Goal: Task Accomplishment & Management: Use online tool/utility

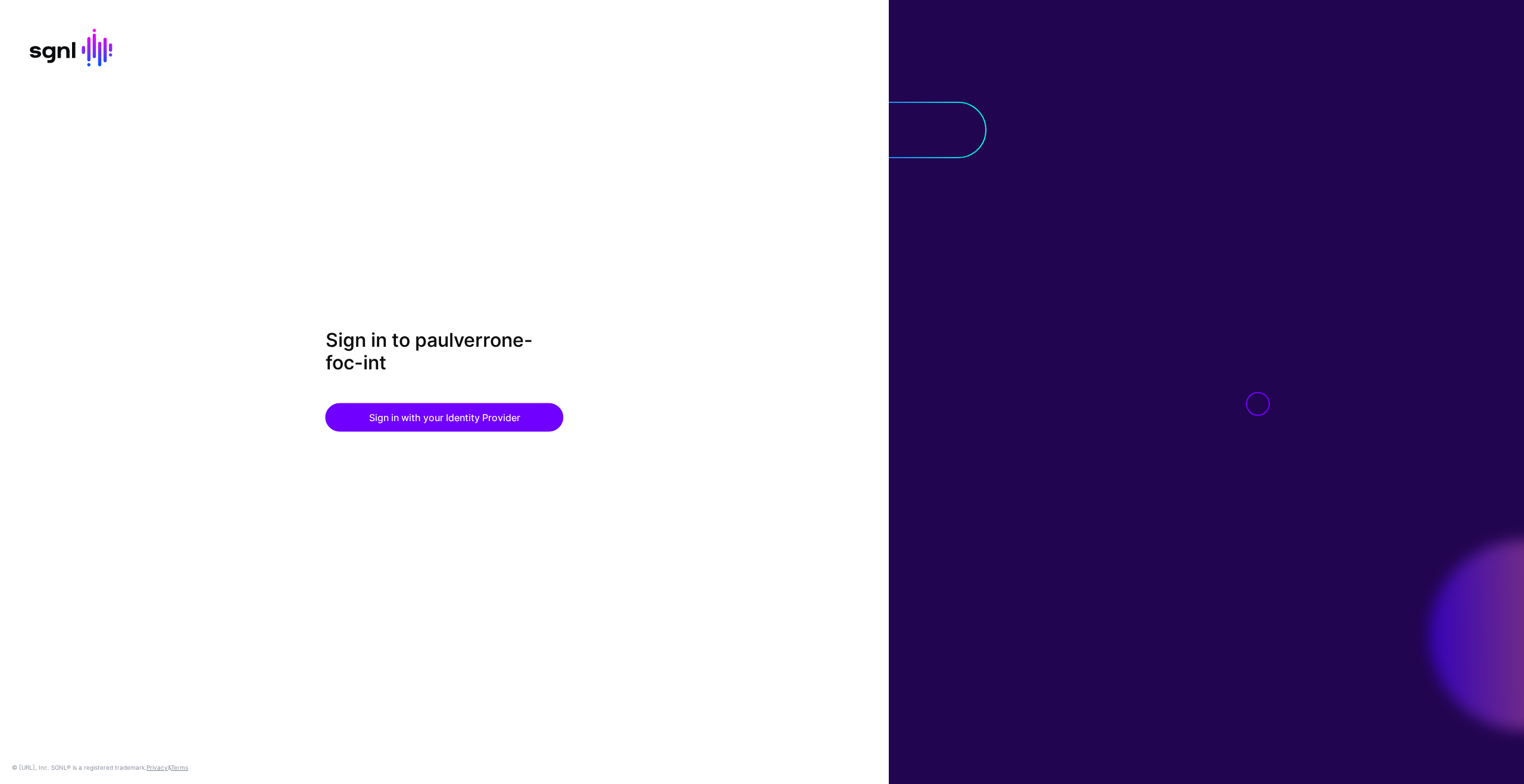
click at [414, 434] on div "Sign in to paulverrone-foc-int Sign in with your Identity Provider" at bounding box center [445, 392] width 889 height 127
click at [452, 416] on button "Sign in with your Identity Provider" at bounding box center [445, 417] width 238 height 29
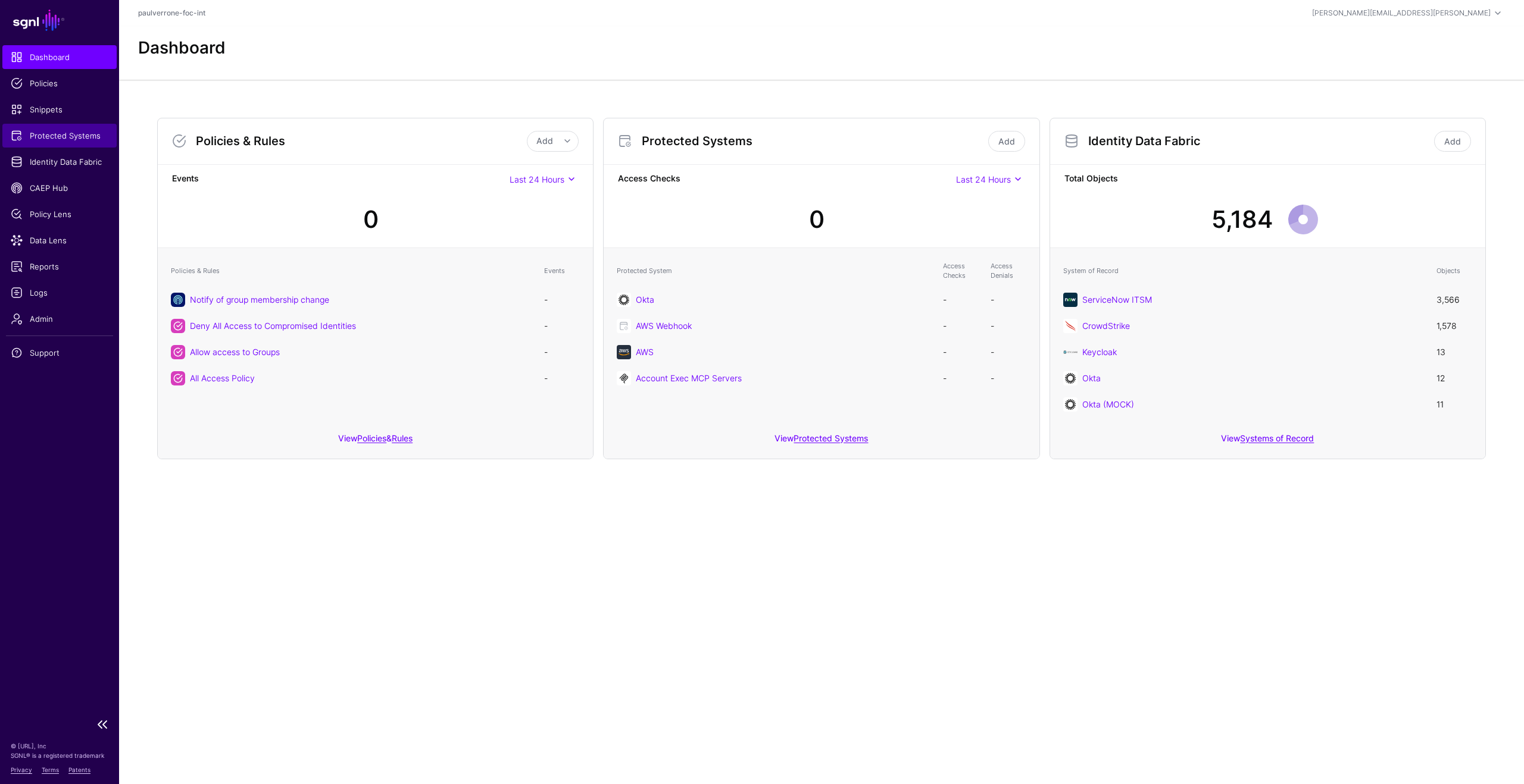
click at [62, 135] on span "Protected Systems" at bounding box center [59, 135] width 98 height 12
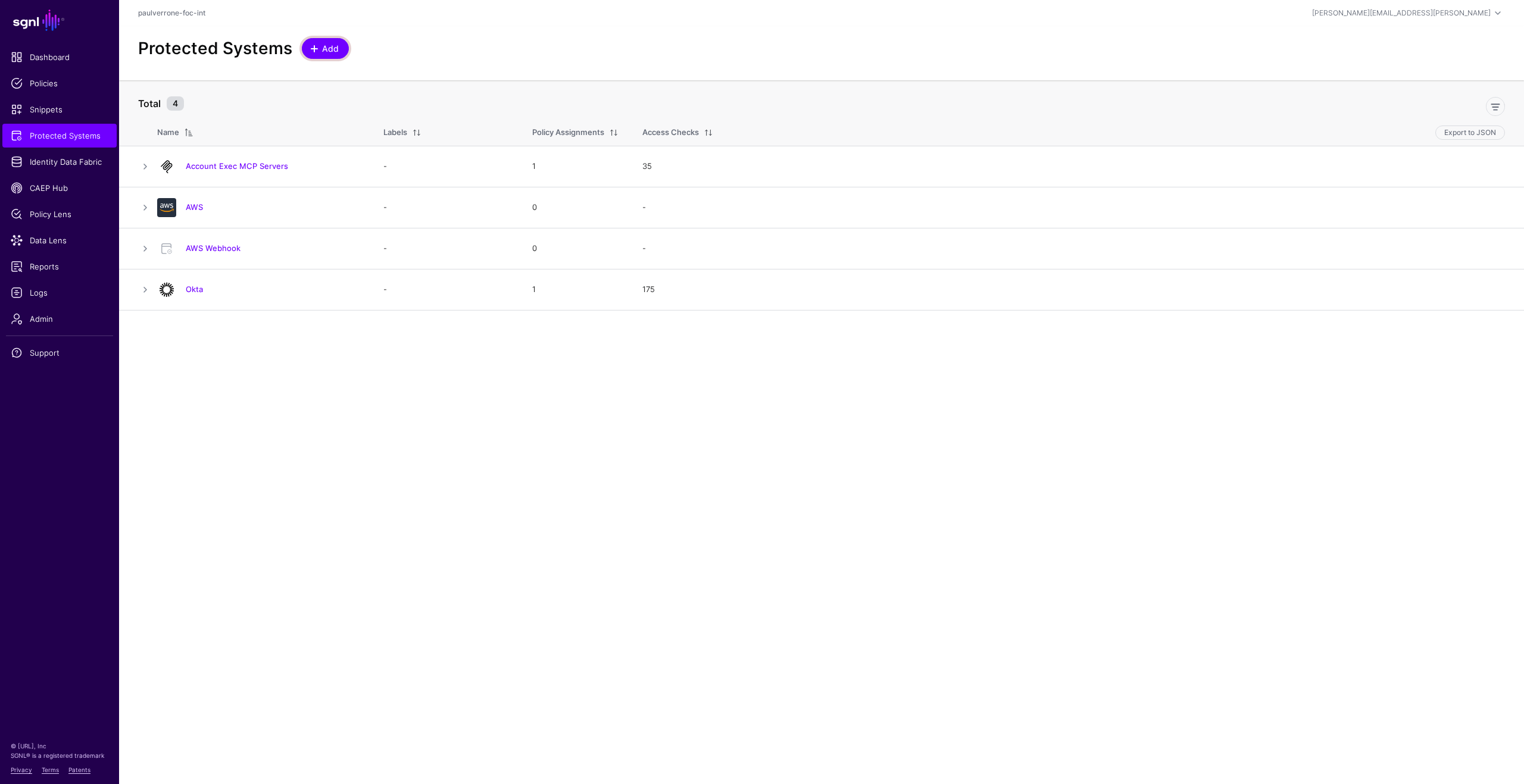
click at [312, 44] on span at bounding box center [314, 49] width 10 height 10
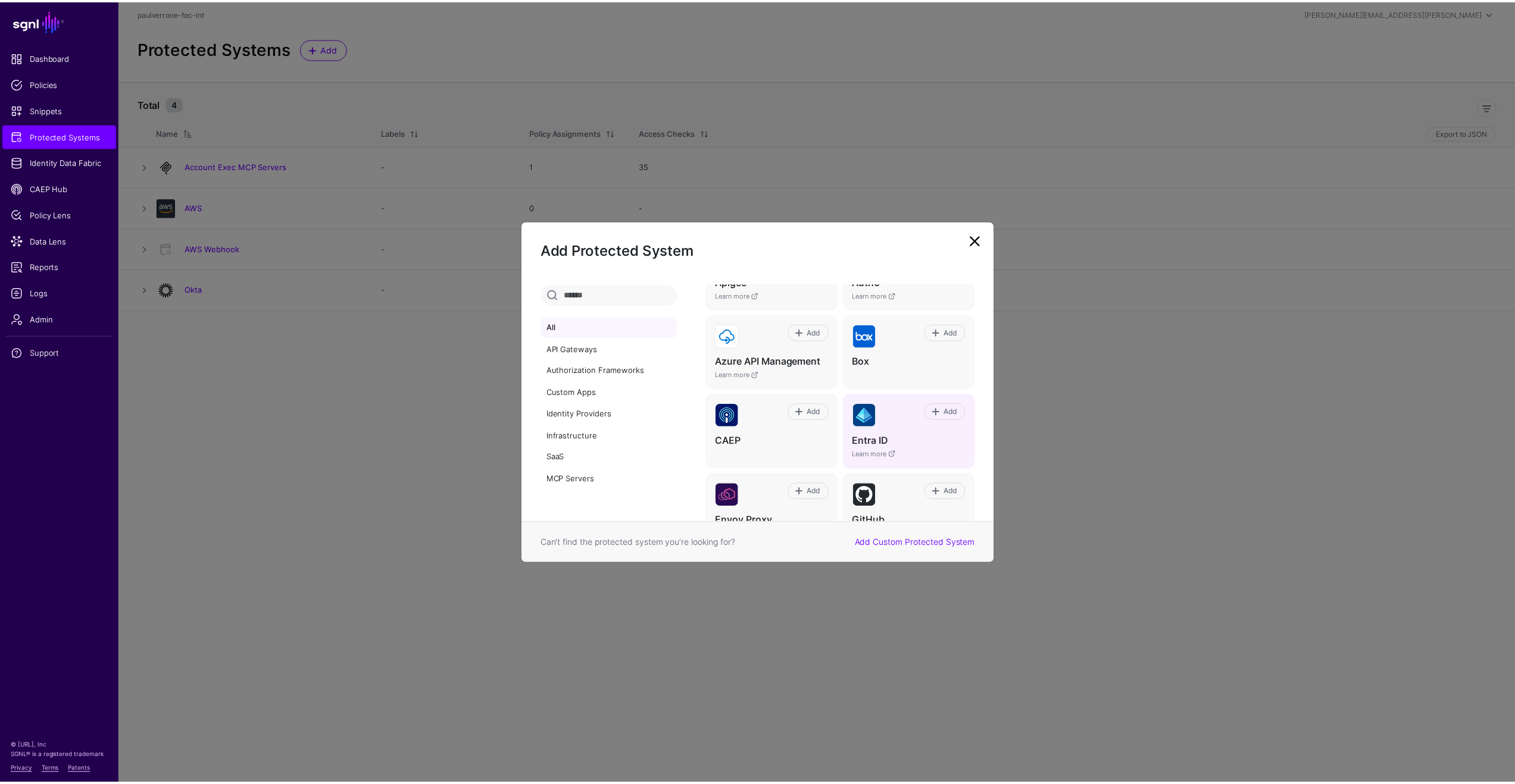
scroll to position [167, 0]
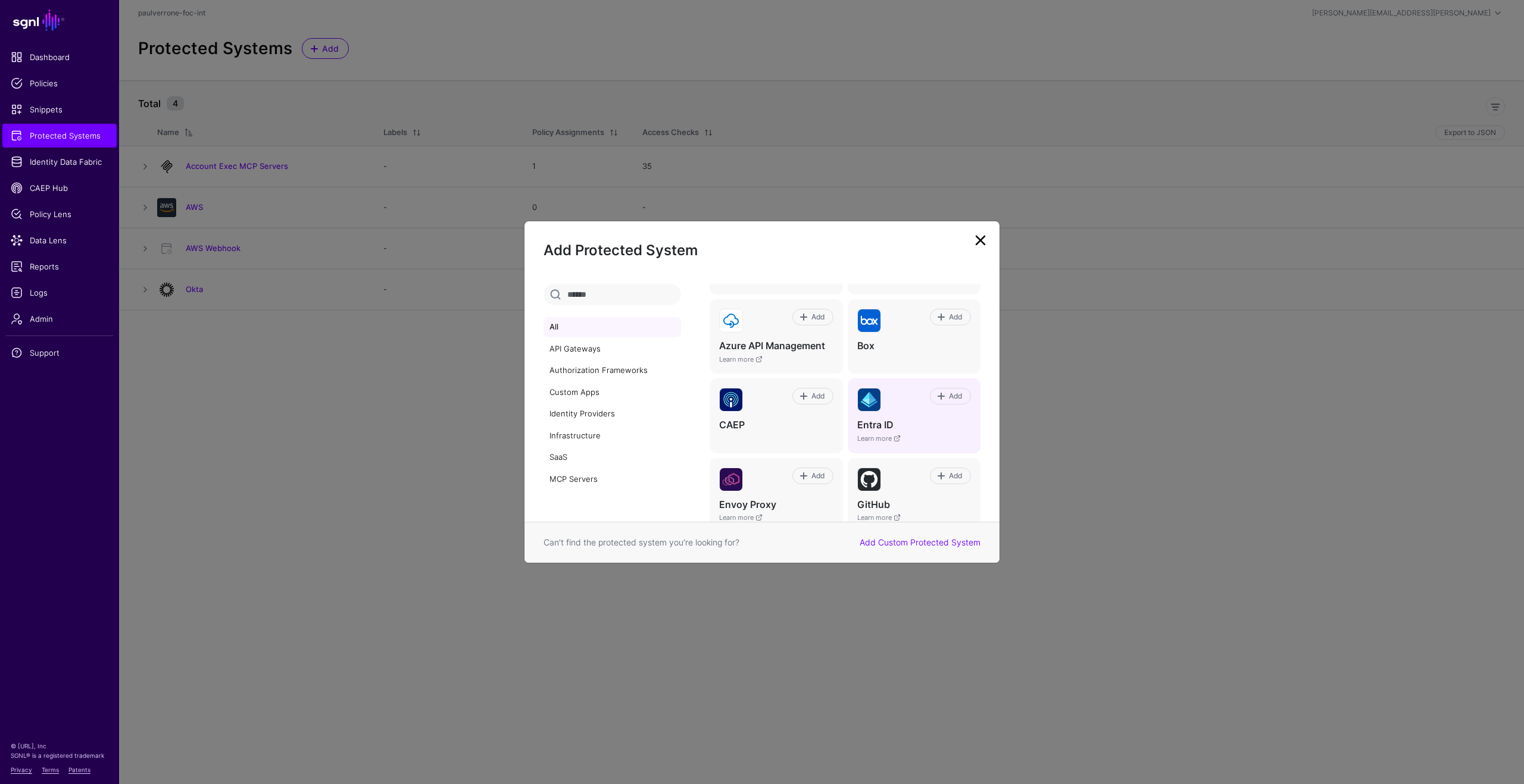
click at [880, 430] on h4 "Entra ID" at bounding box center [914, 424] width 113 height 12
click at [937, 397] on span at bounding box center [941, 397] width 10 height 10
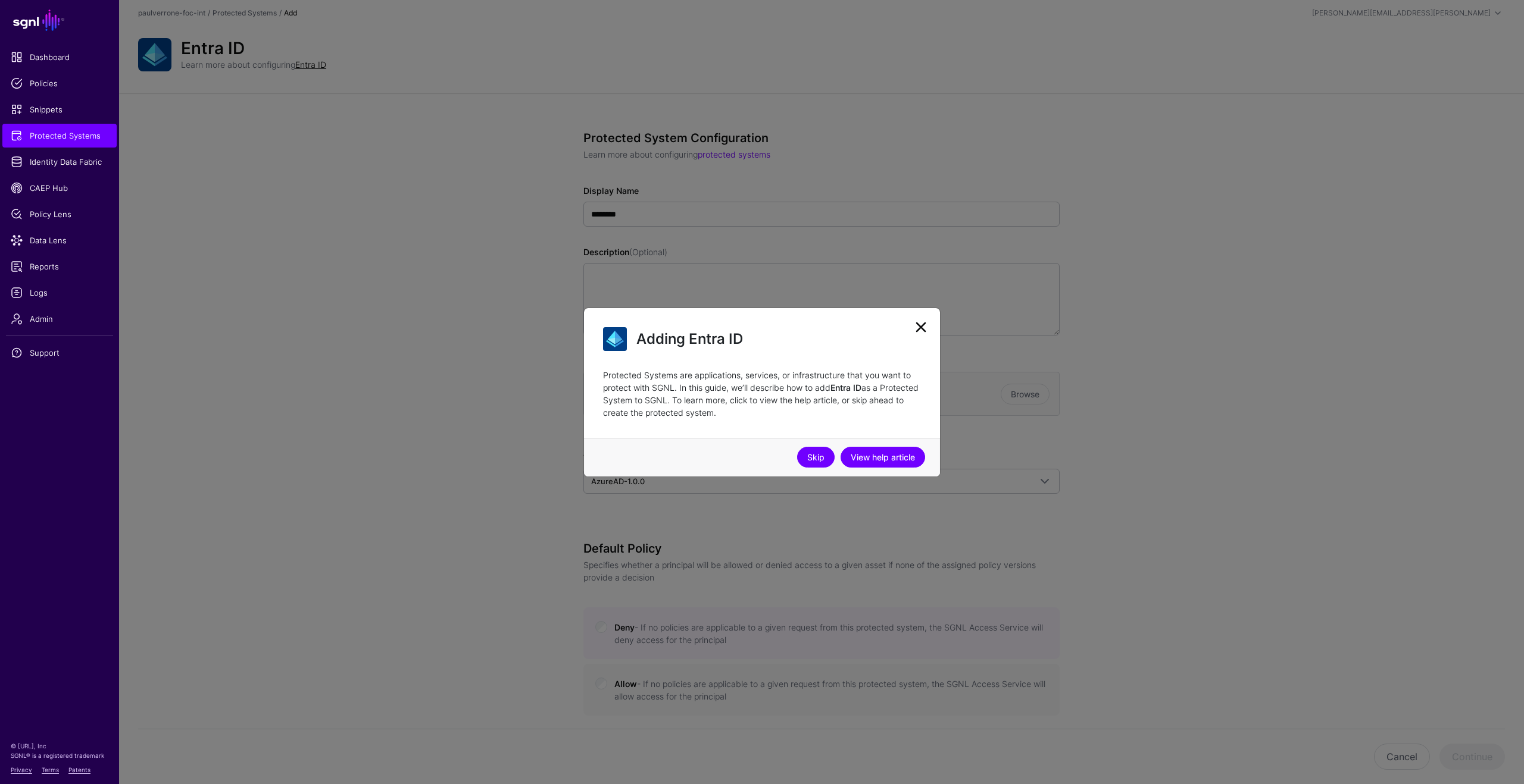
click at [822, 459] on link "Skip" at bounding box center [816, 458] width 37 height 21
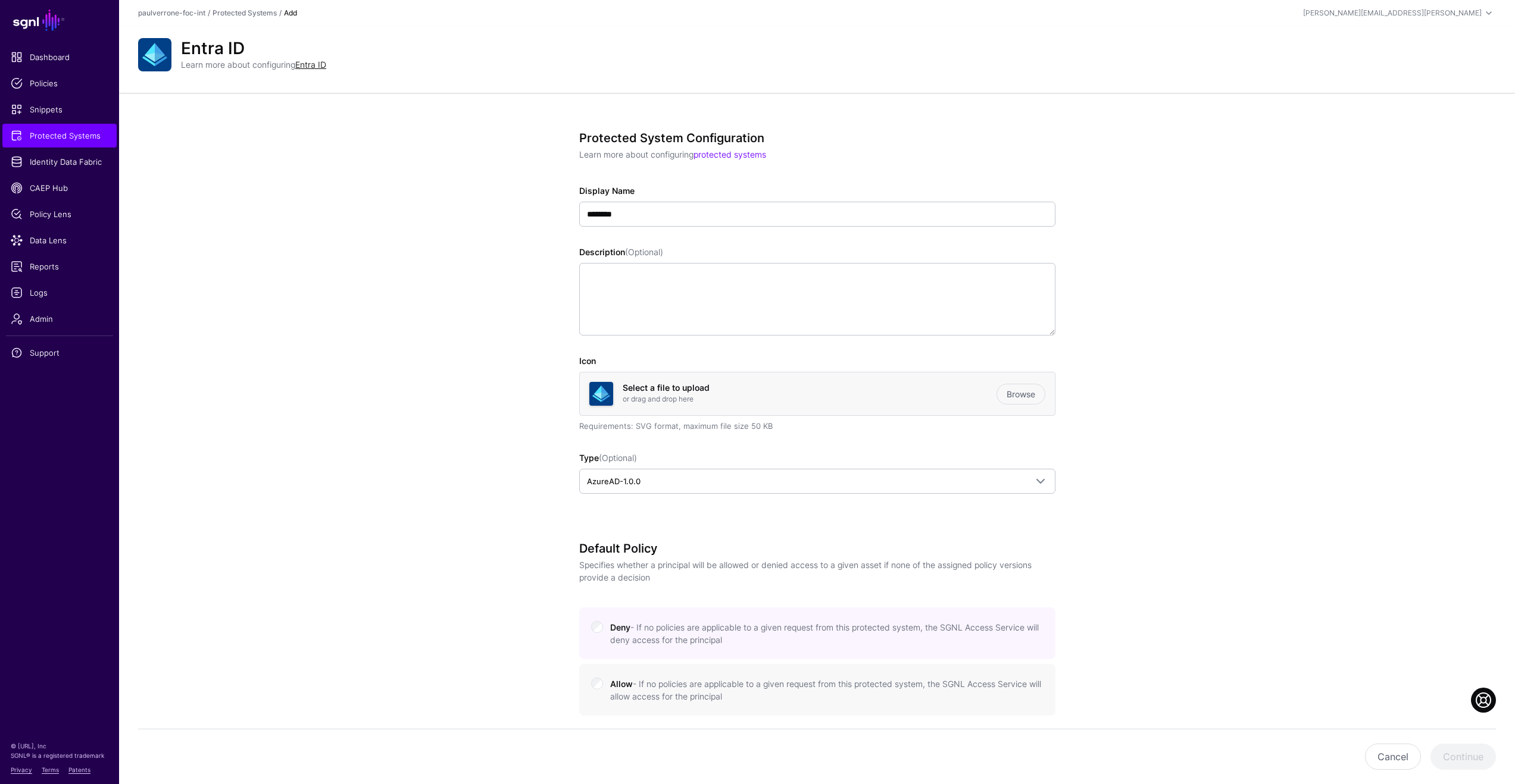
click at [1274, 483] on app-integrations-details-form "Protected System Configuration Learn more about configuring protected systems D…" at bounding box center [817, 603] width 1396 height 1021
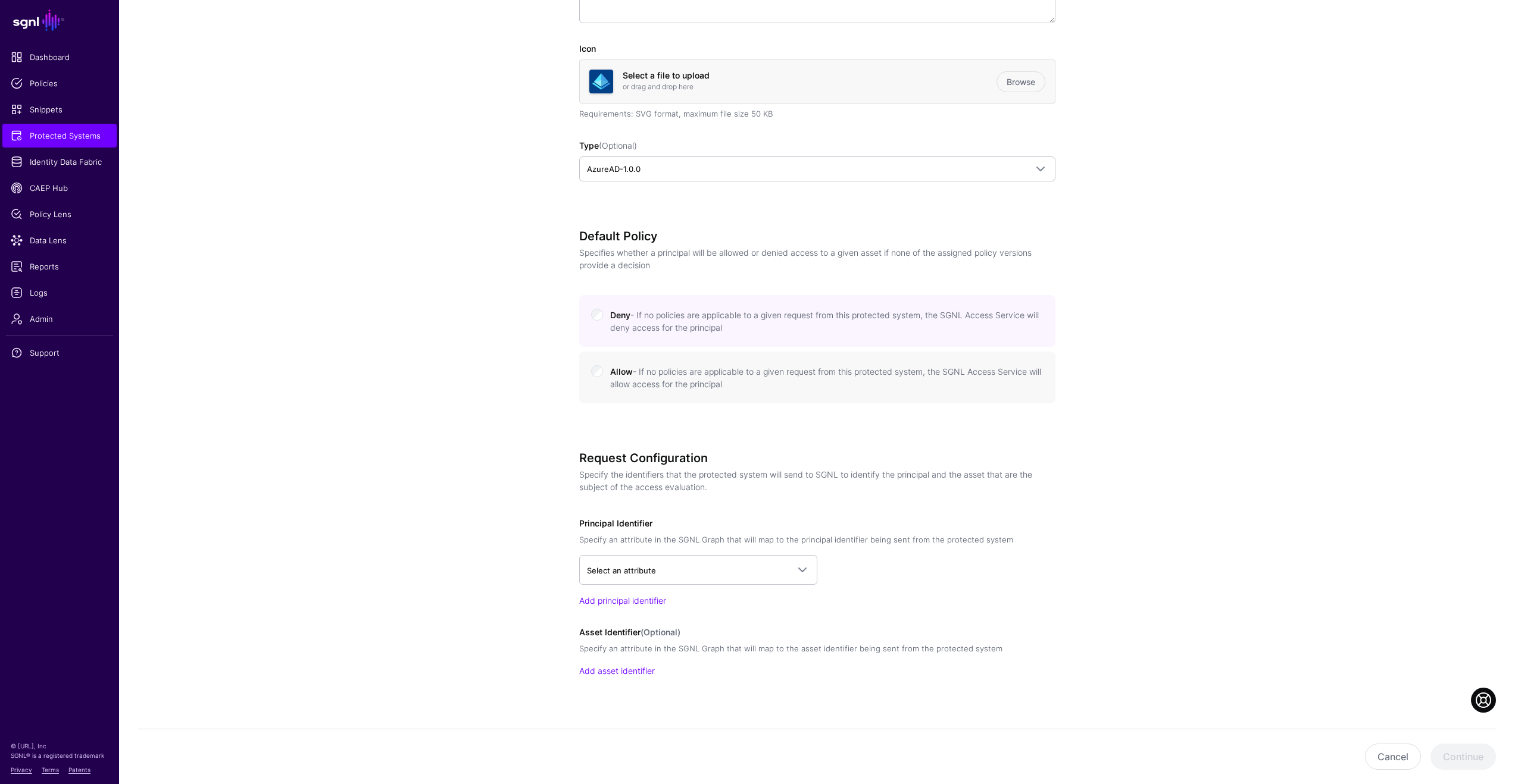
scroll to position [329, 0]
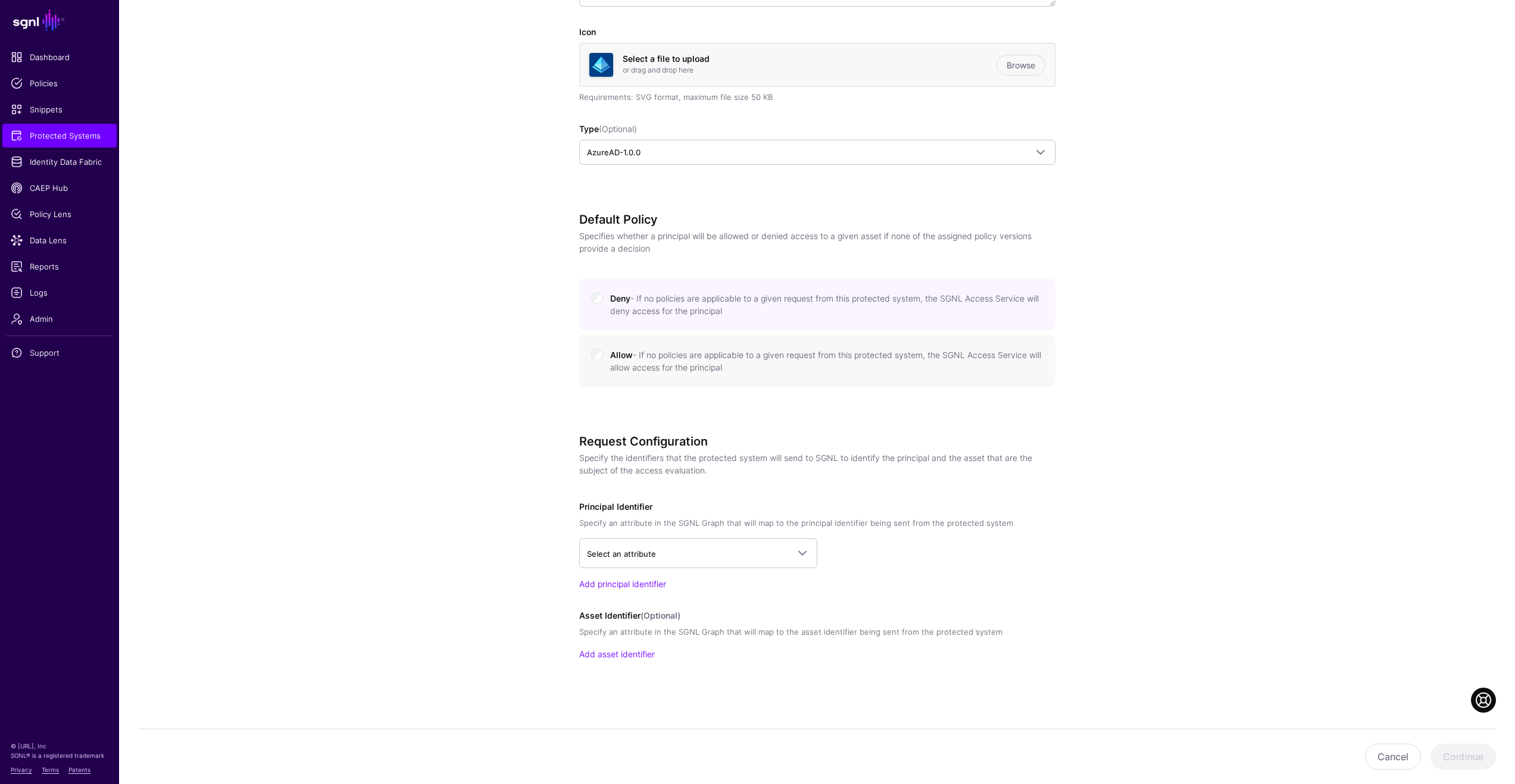
click at [781, 570] on div "Select an attribute ClassificationClearance ClassificationClearance > classific…" at bounding box center [817, 564] width 476 height 51
click at [779, 566] on link "Select an attribute" at bounding box center [698, 553] width 238 height 29
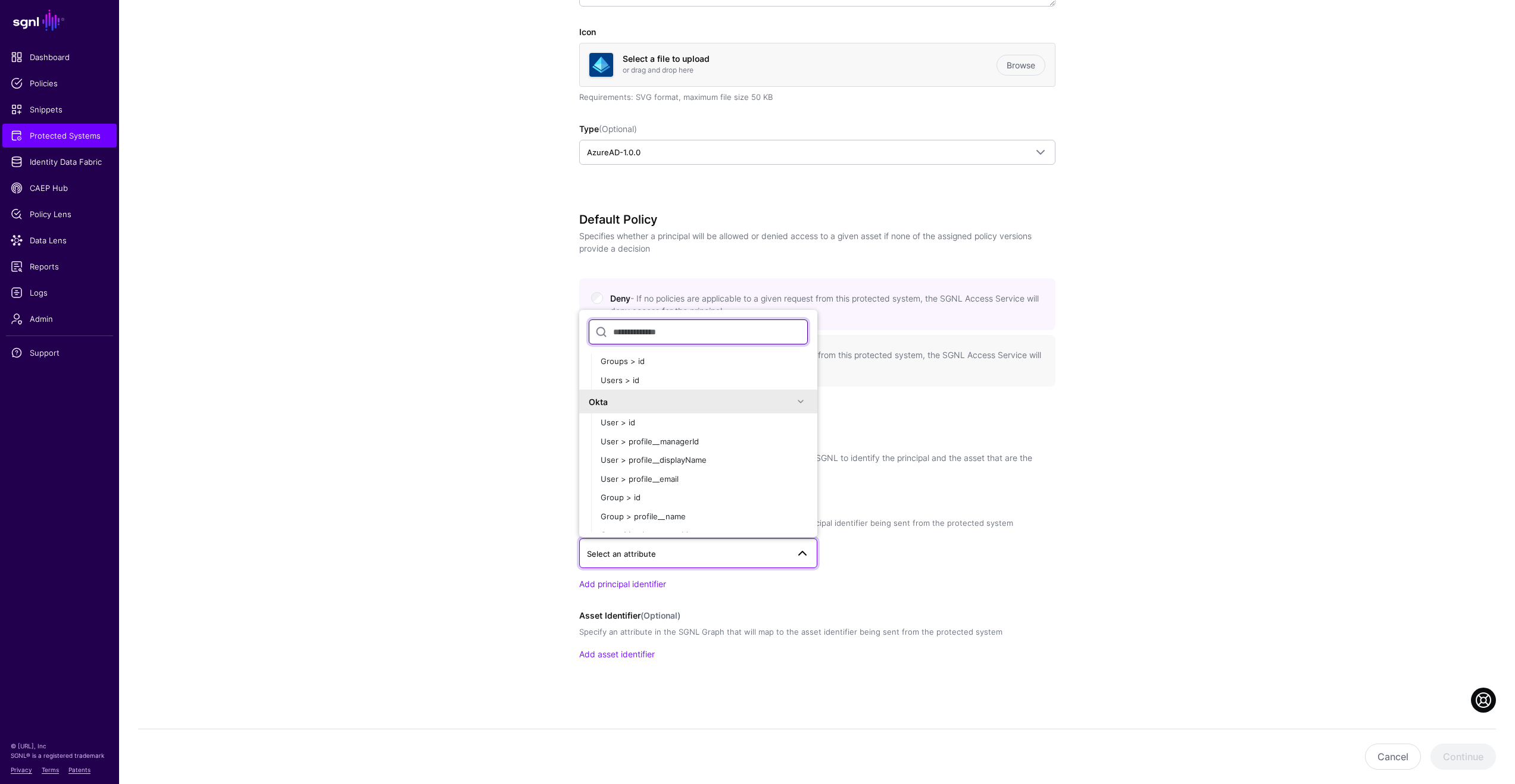
scroll to position [450, 0]
click at [706, 471] on div "User > profile__email" at bounding box center [704, 477] width 207 height 12
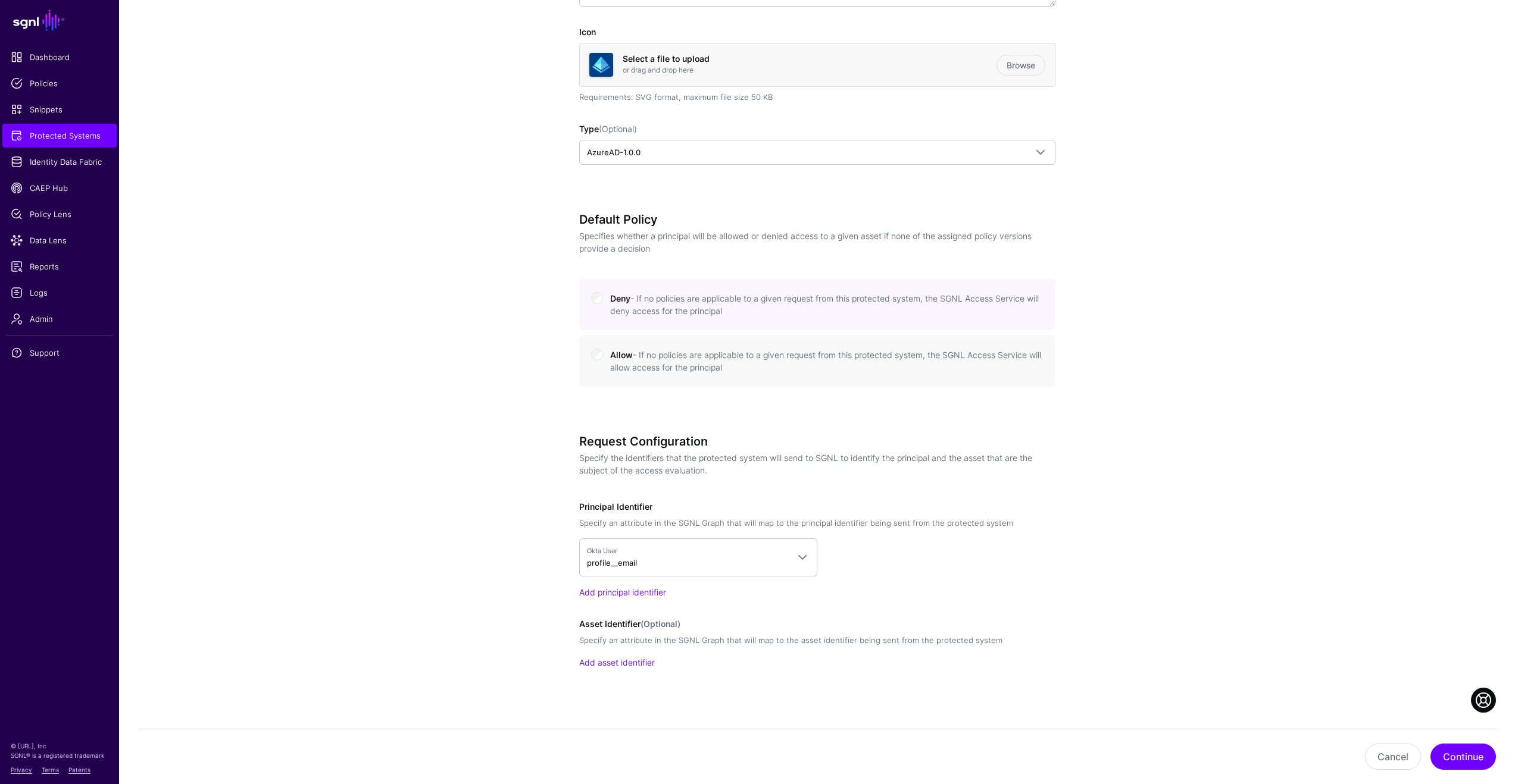
click at [912, 550] on div "Okta User profile__email ClassificationClearance ClassificationClearance > clas…" at bounding box center [817, 558] width 476 height 38
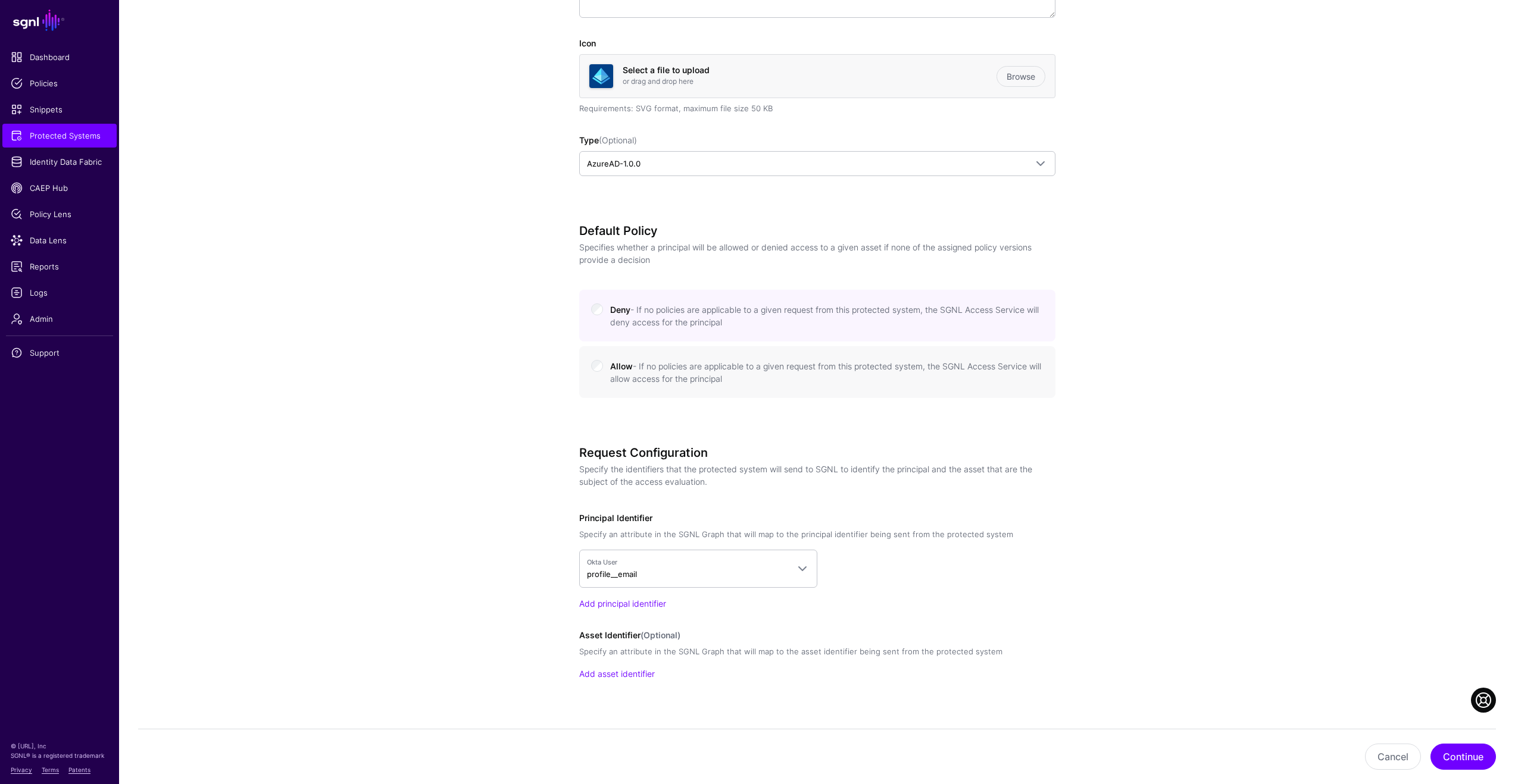
scroll to position [338, 0]
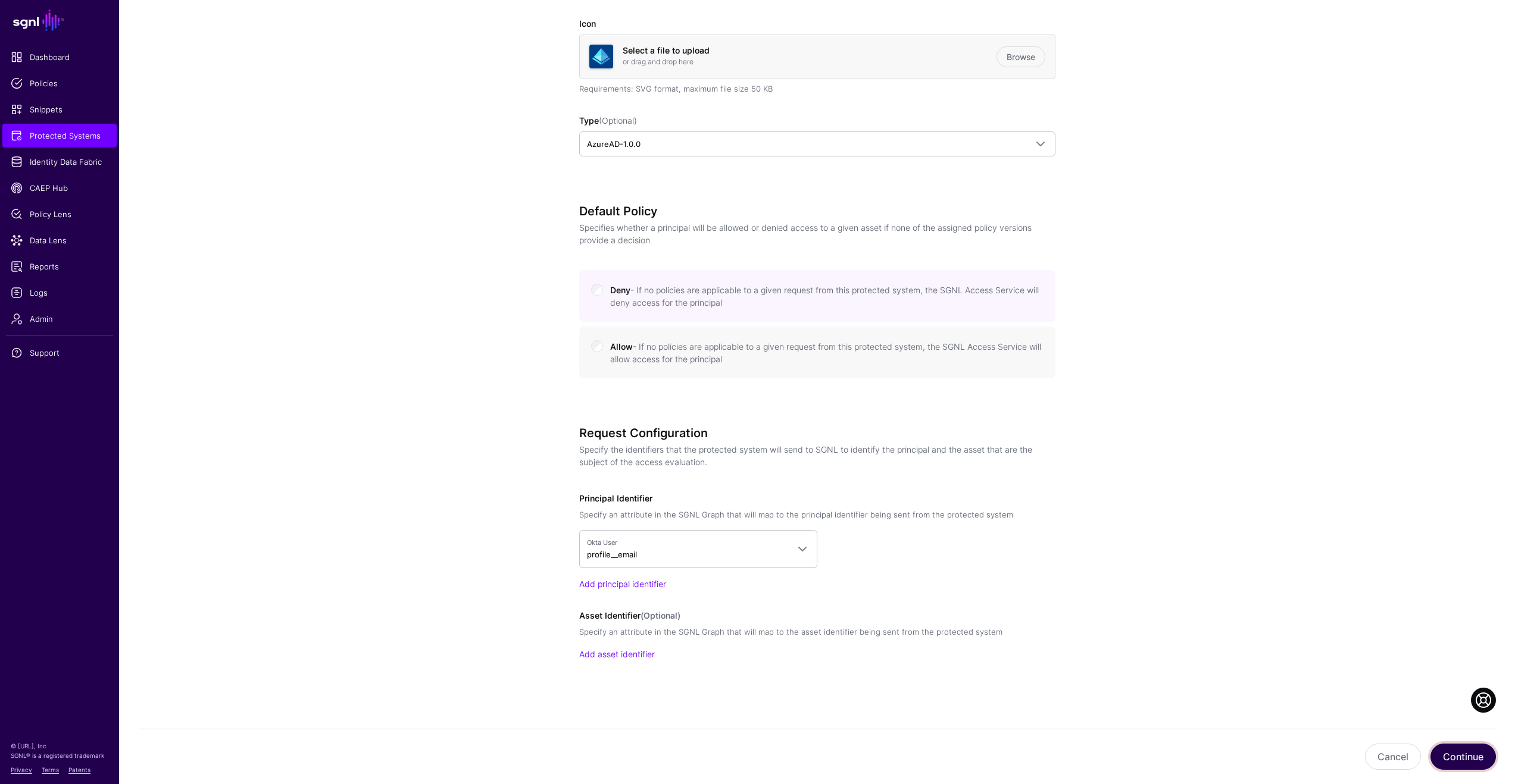
click at [1436, 748] on button "Continue" at bounding box center [1463, 757] width 66 height 27
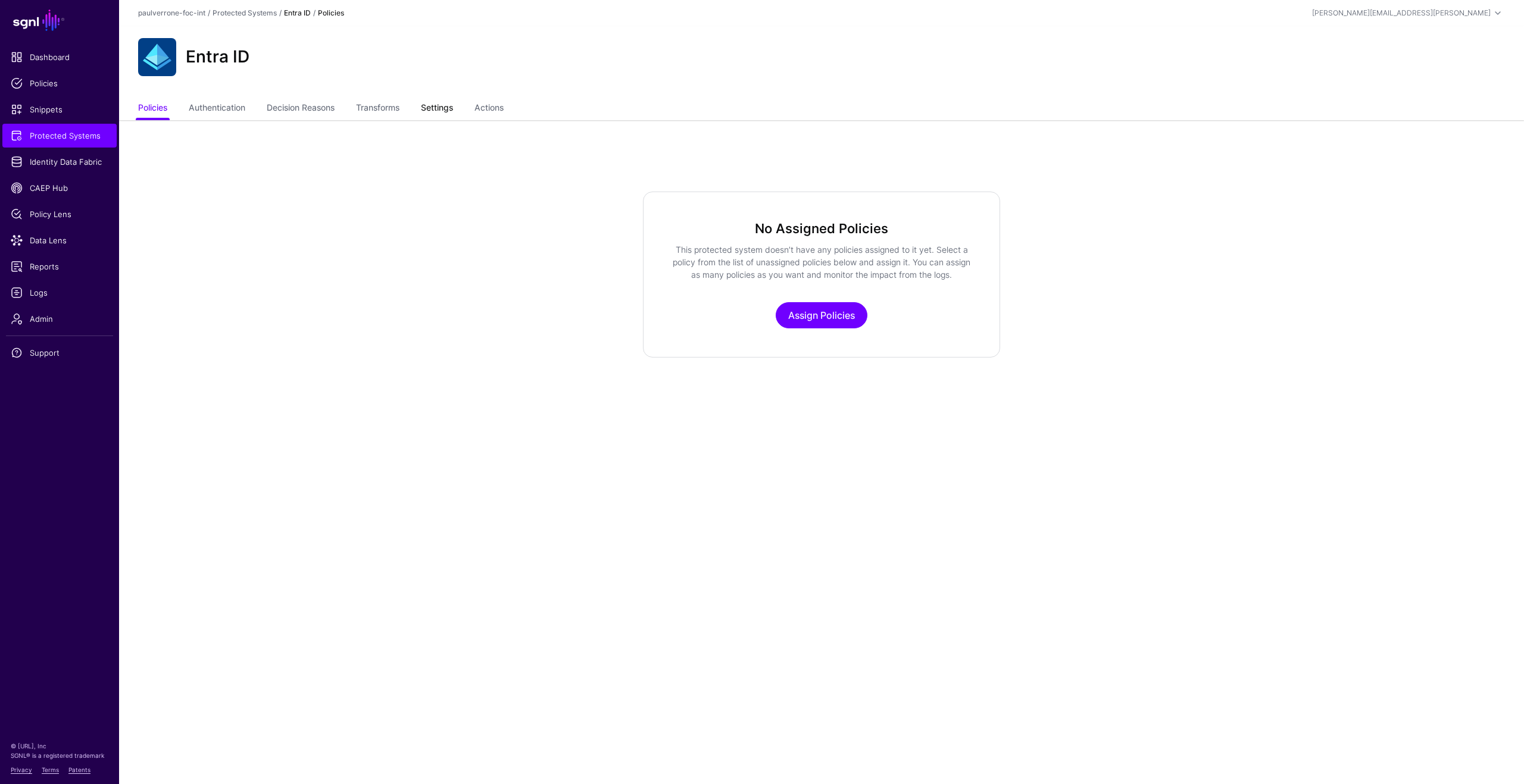
click at [453, 108] on link "Settings" at bounding box center [437, 109] width 32 height 23
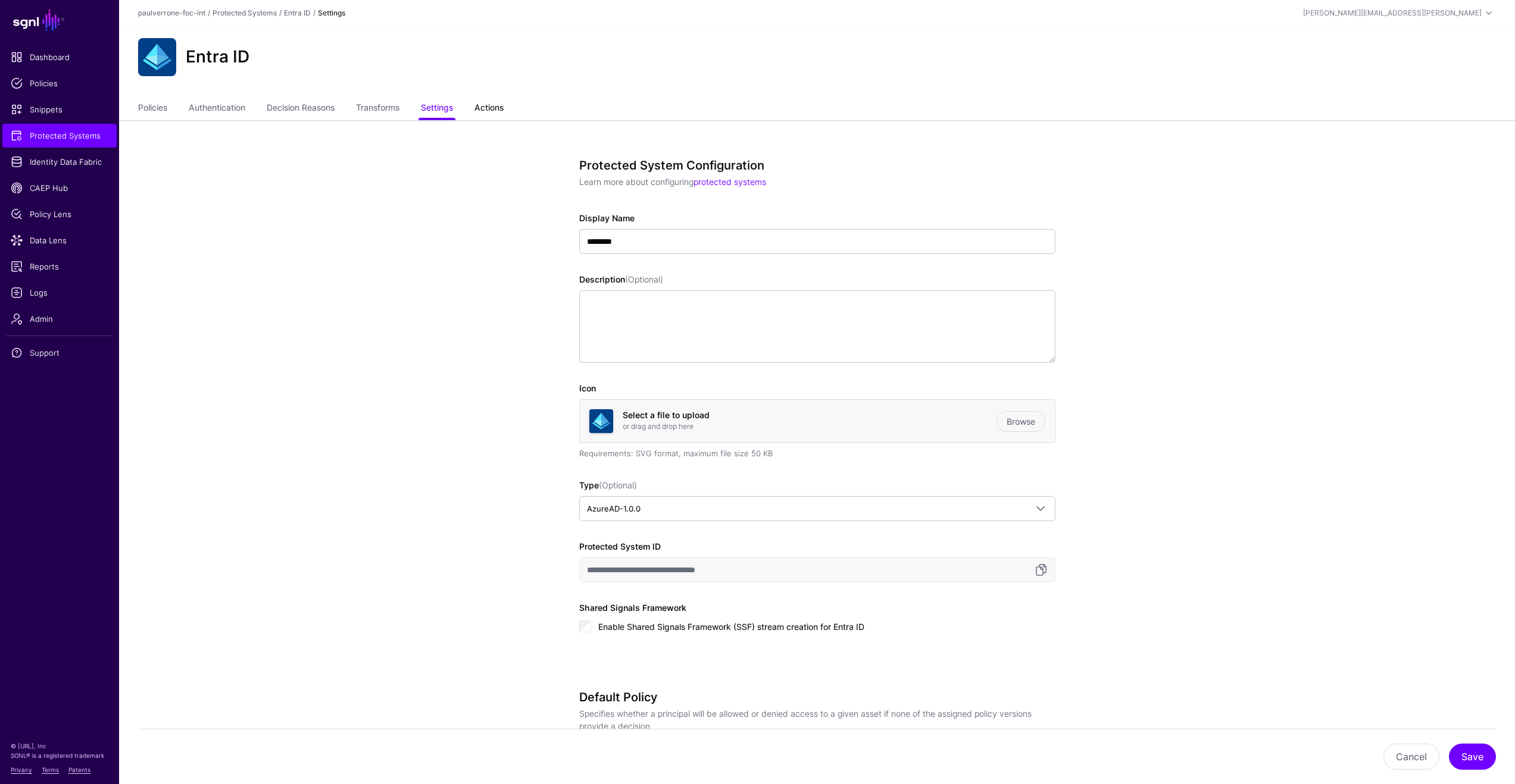
click at [497, 108] on link "Actions" at bounding box center [489, 109] width 30 height 23
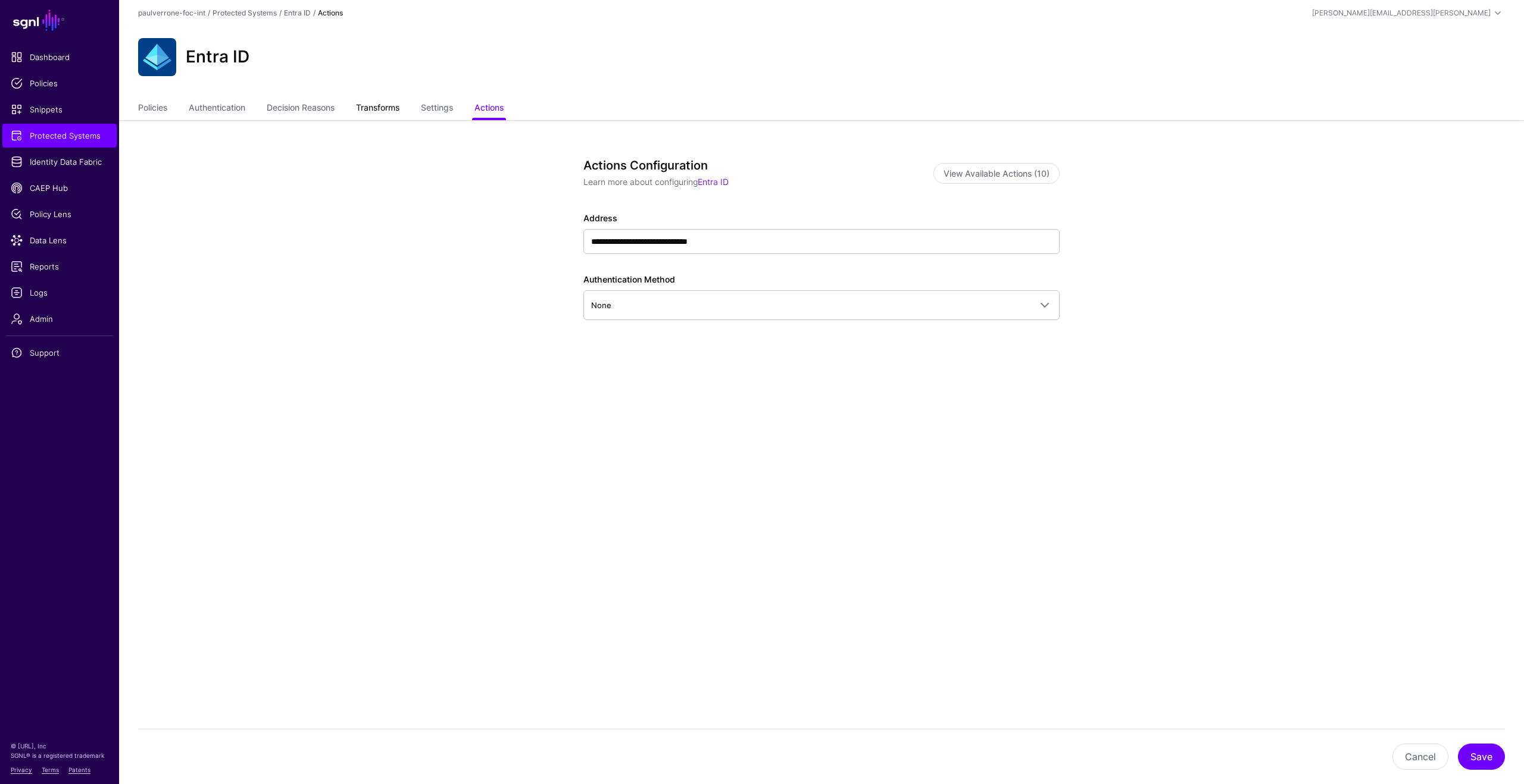
click at [400, 112] on link "Transforms" at bounding box center [378, 109] width 44 height 23
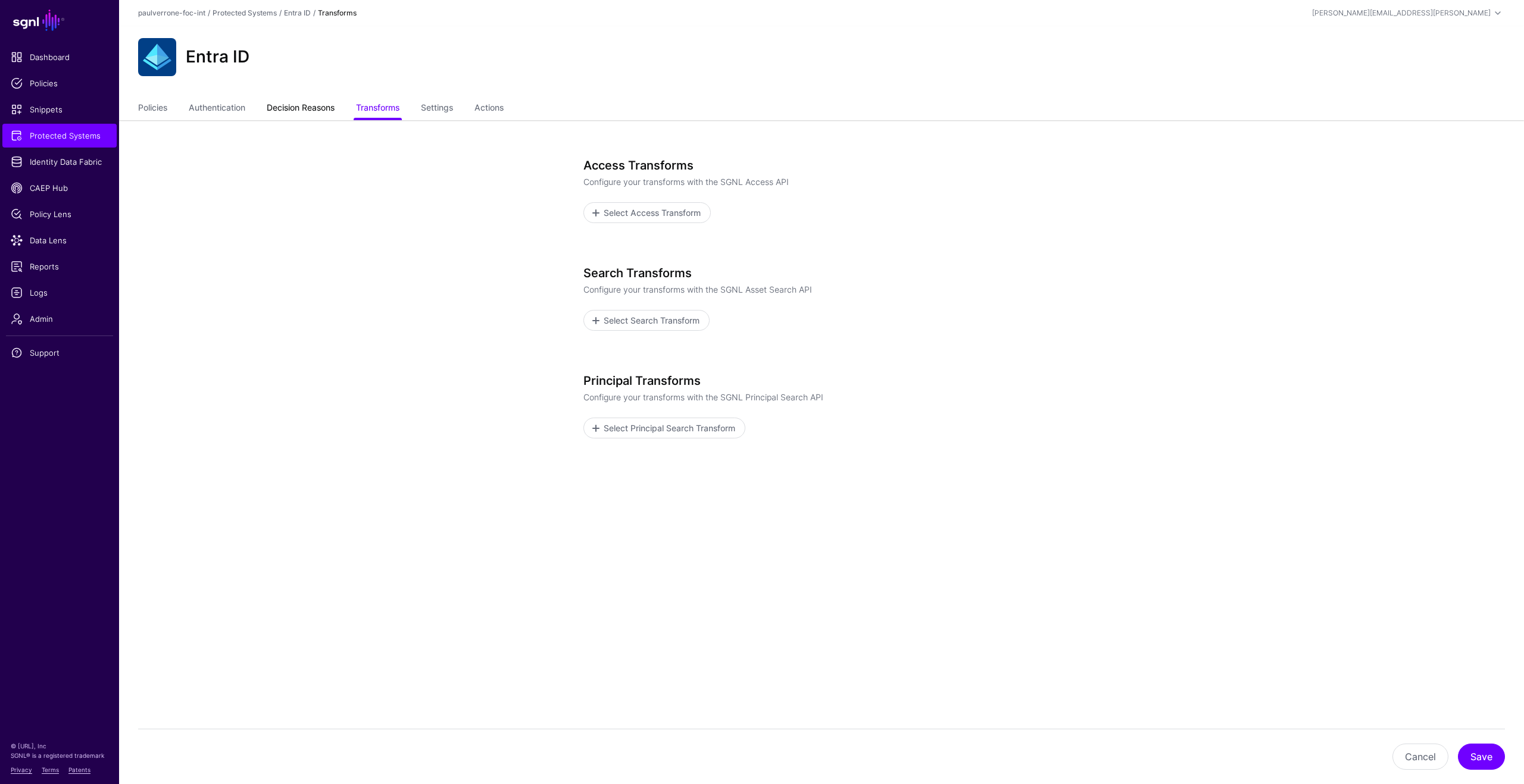
click at [291, 115] on link "Decision Reasons" at bounding box center [300, 109] width 68 height 23
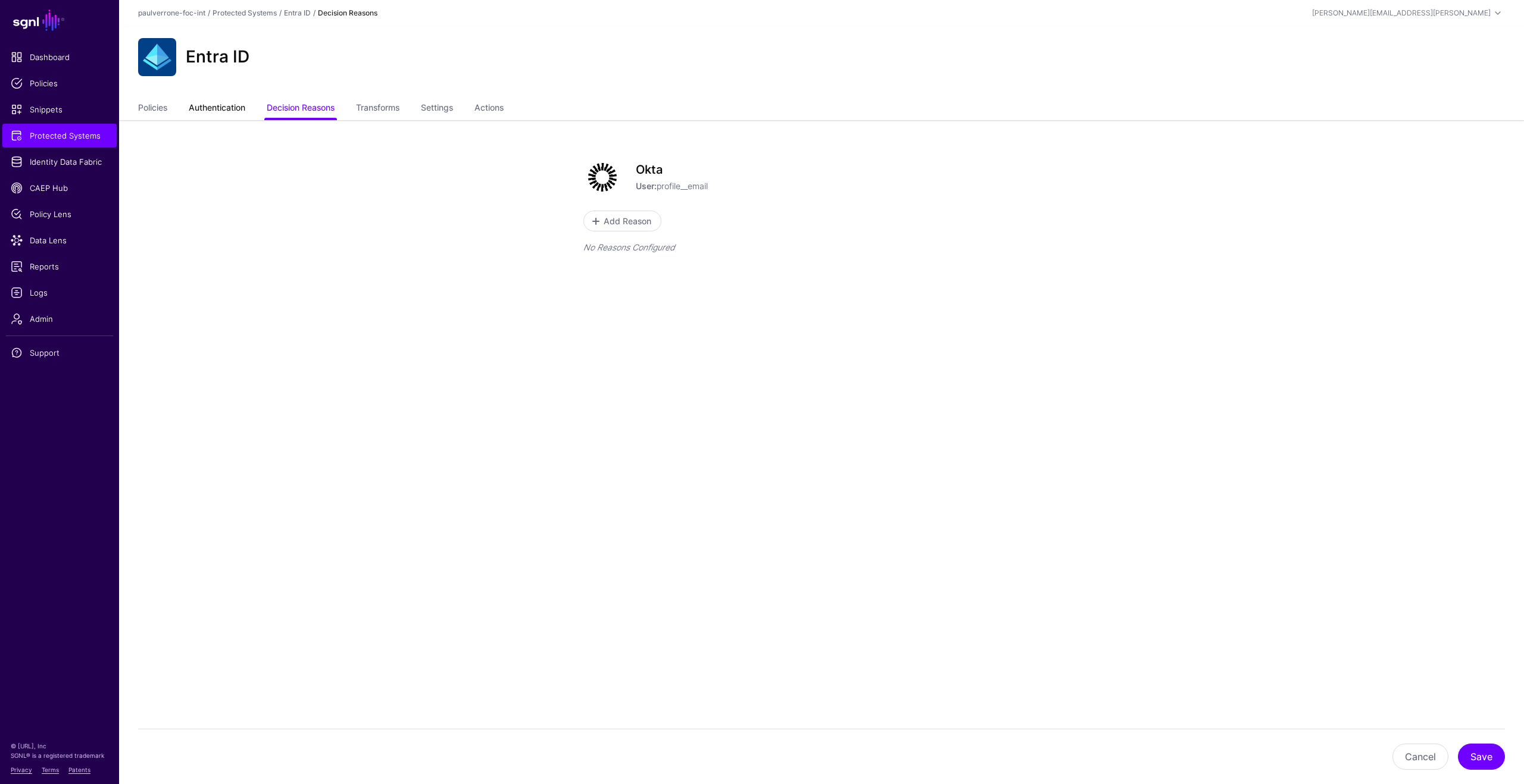
click at [246, 116] on link "Authentication" at bounding box center [216, 109] width 56 height 23
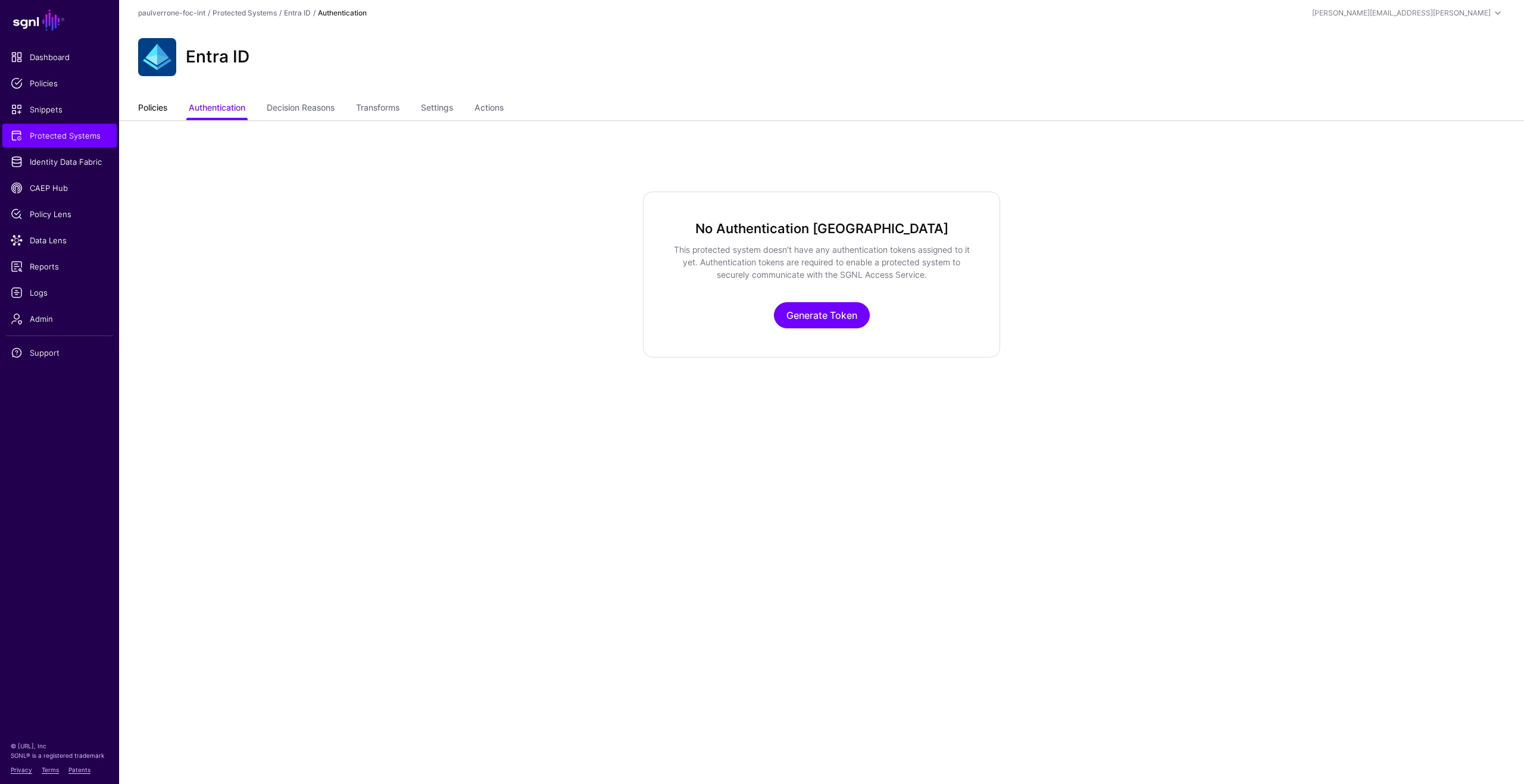
click at [138, 118] on link "Policies" at bounding box center [152, 109] width 30 height 23
click at [59, 181] on link "CAEP Hub" at bounding box center [60, 187] width 114 height 24
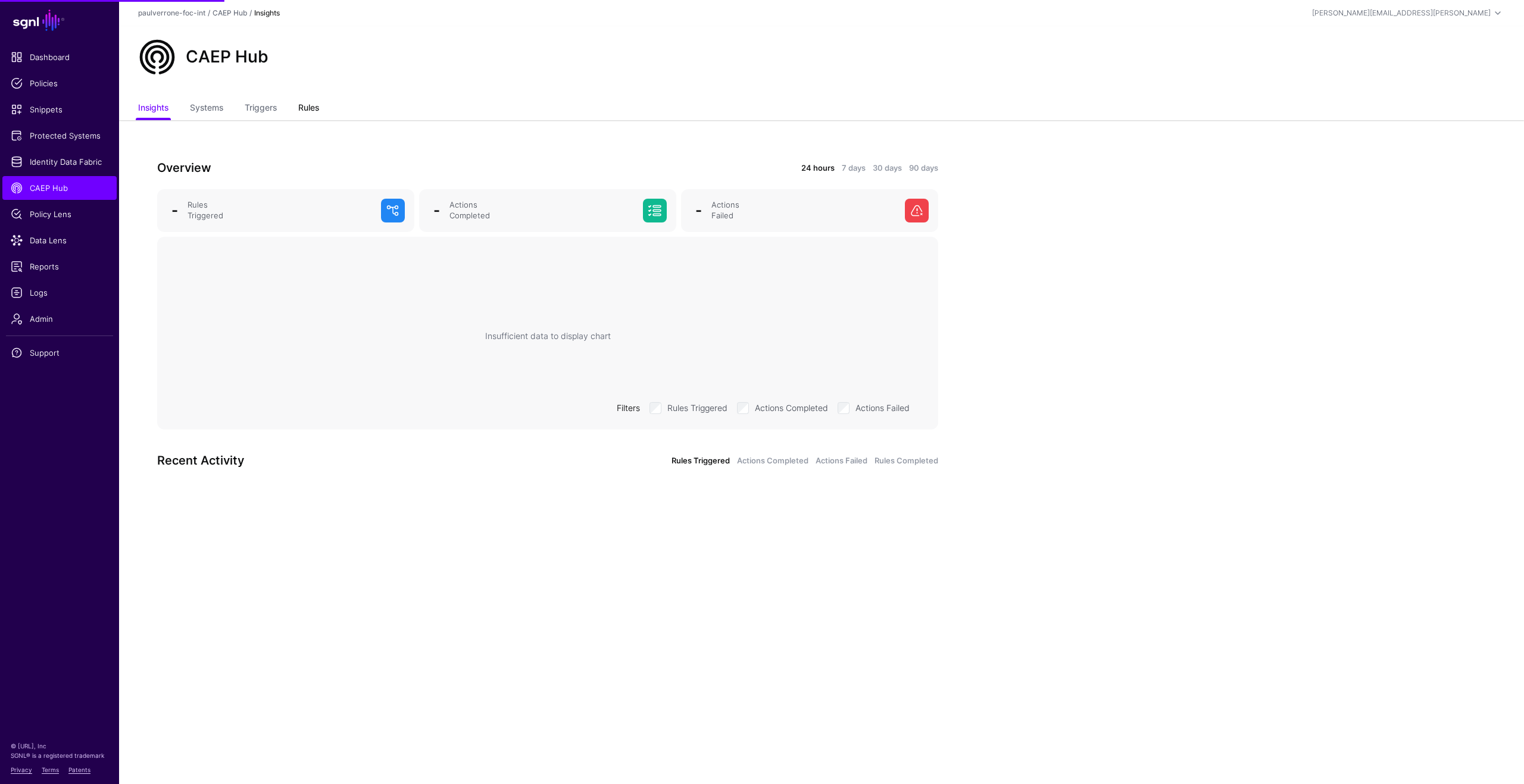
click at [308, 109] on link "Rules" at bounding box center [308, 109] width 21 height 23
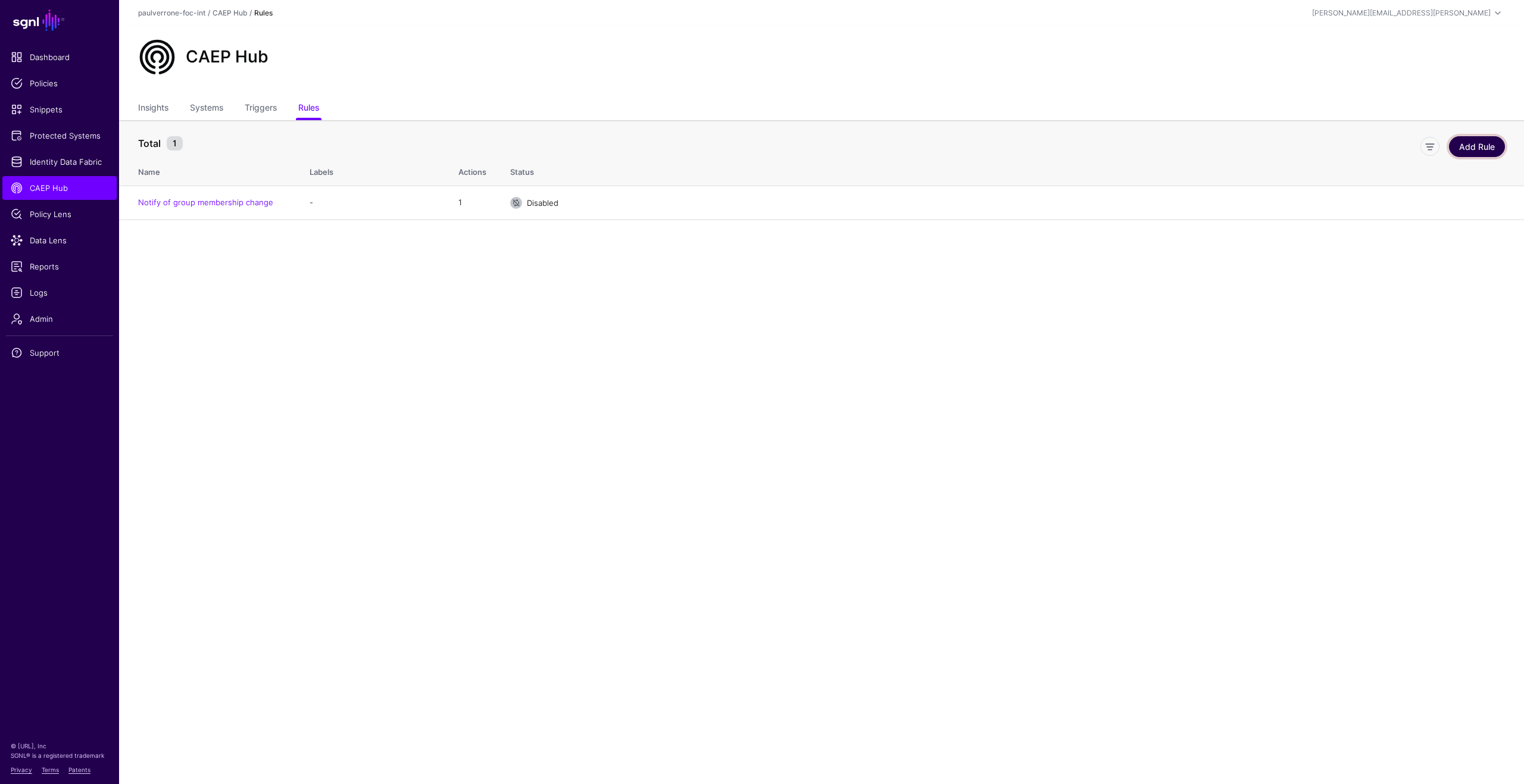
click at [1489, 154] on link "Add Rule" at bounding box center [1476, 147] width 56 height 21
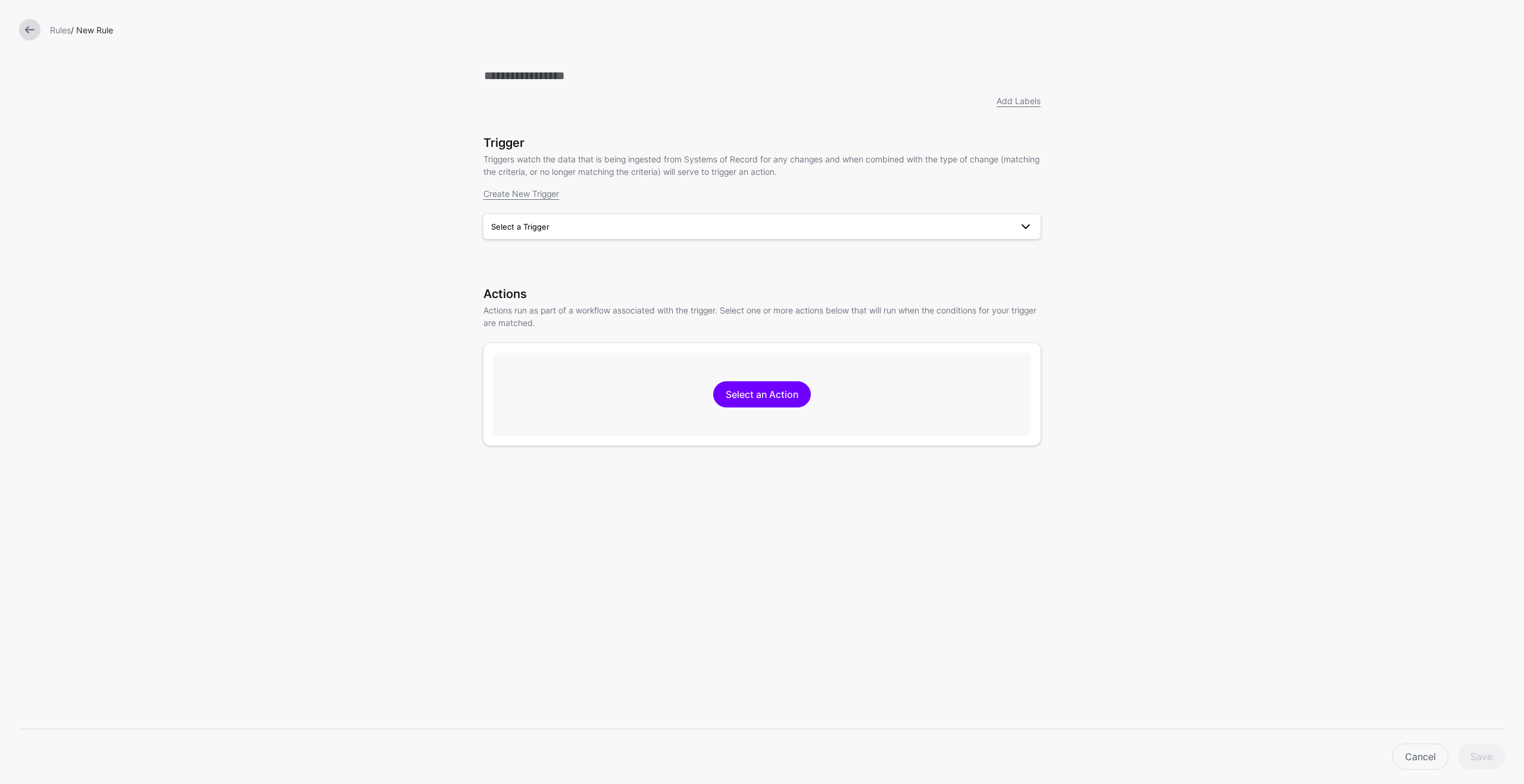
click at [710, 228] on span "Select a Trigger" at bounding box center [751, 226] width 521 height 13
click at [694, 251] on div "Okta Group Membership has changed" at bounding box center [762, 254] width 538 height 12
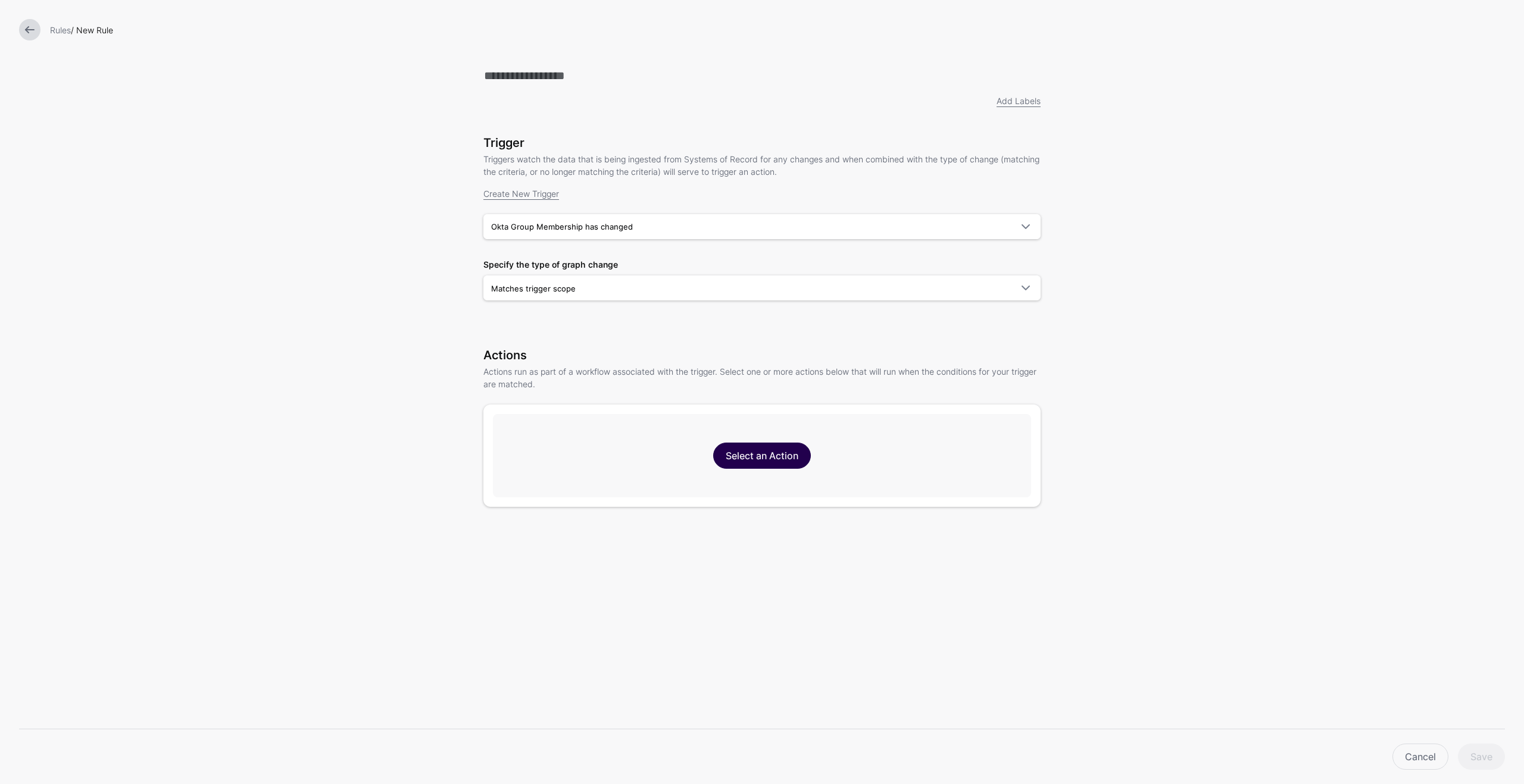
click at [787, 455] on link "Select an Action" at bounding box center [762, 456] width 98 height 27
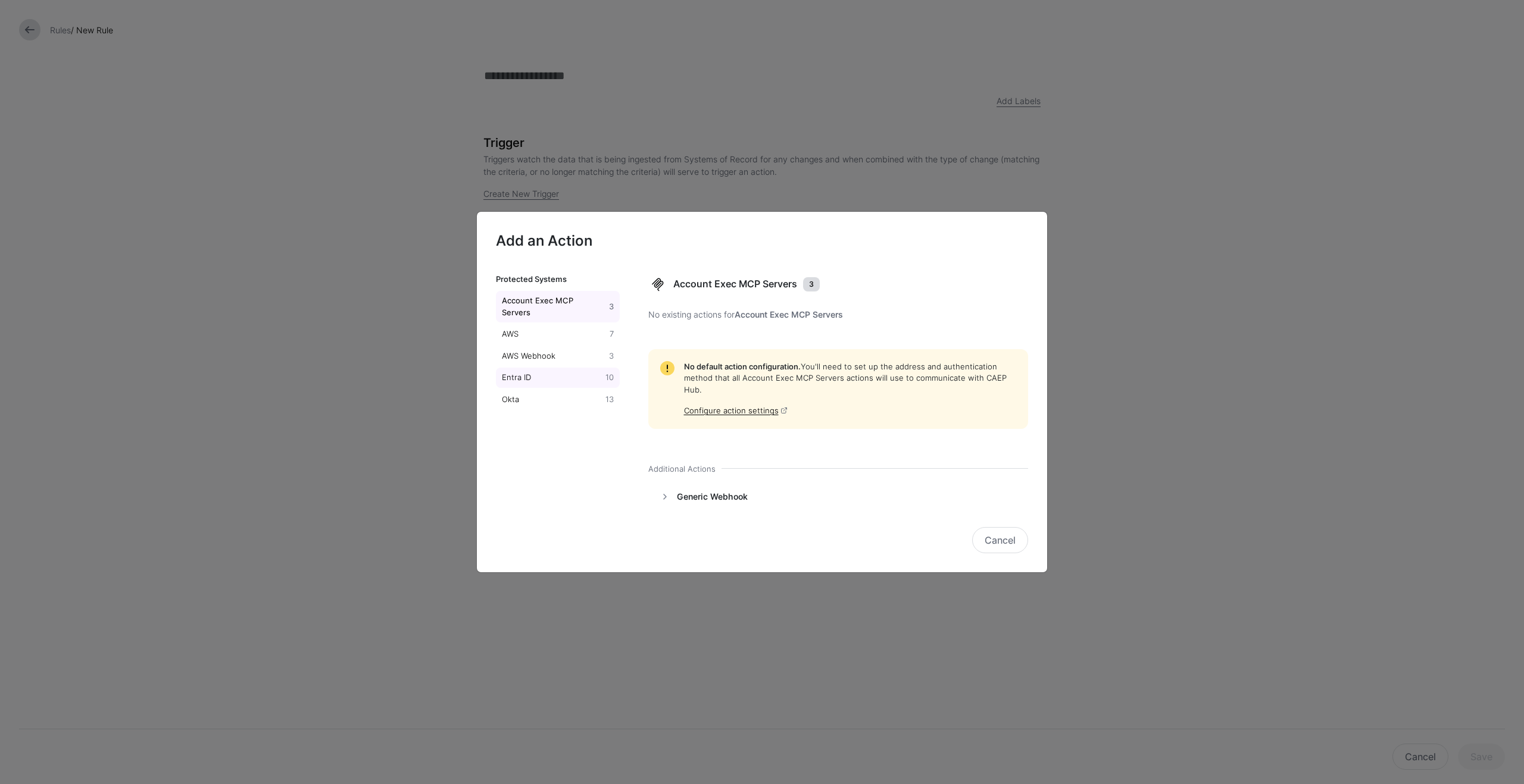
click at [514, 372] on div "Entra ID" at bounding box center [551, 378] width 104 height 12
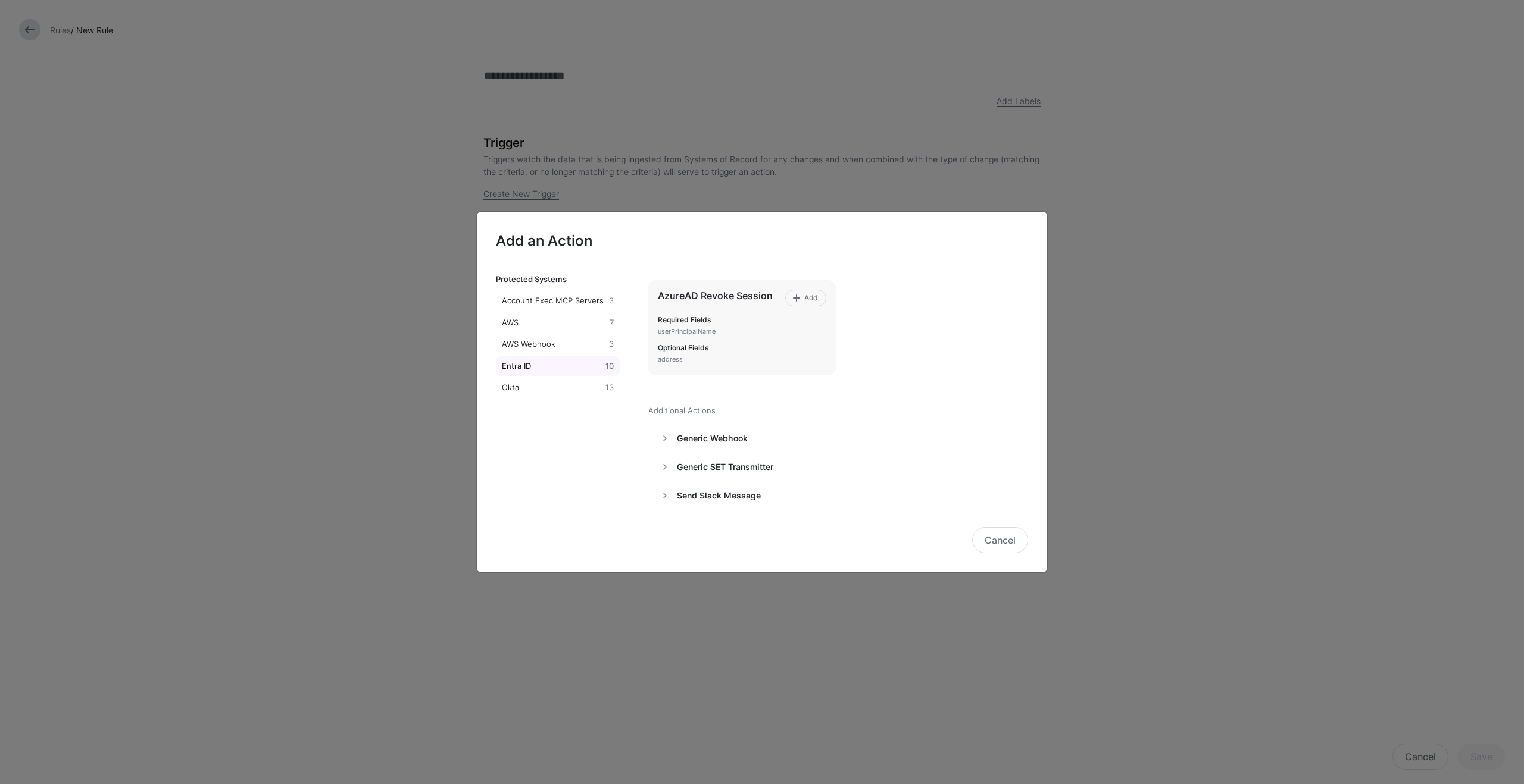
scroll to position [483, 0]
click at [801, 448] on h4 "Generic SET Transmitter" at bounding box center [824, 449] width 296 height 10
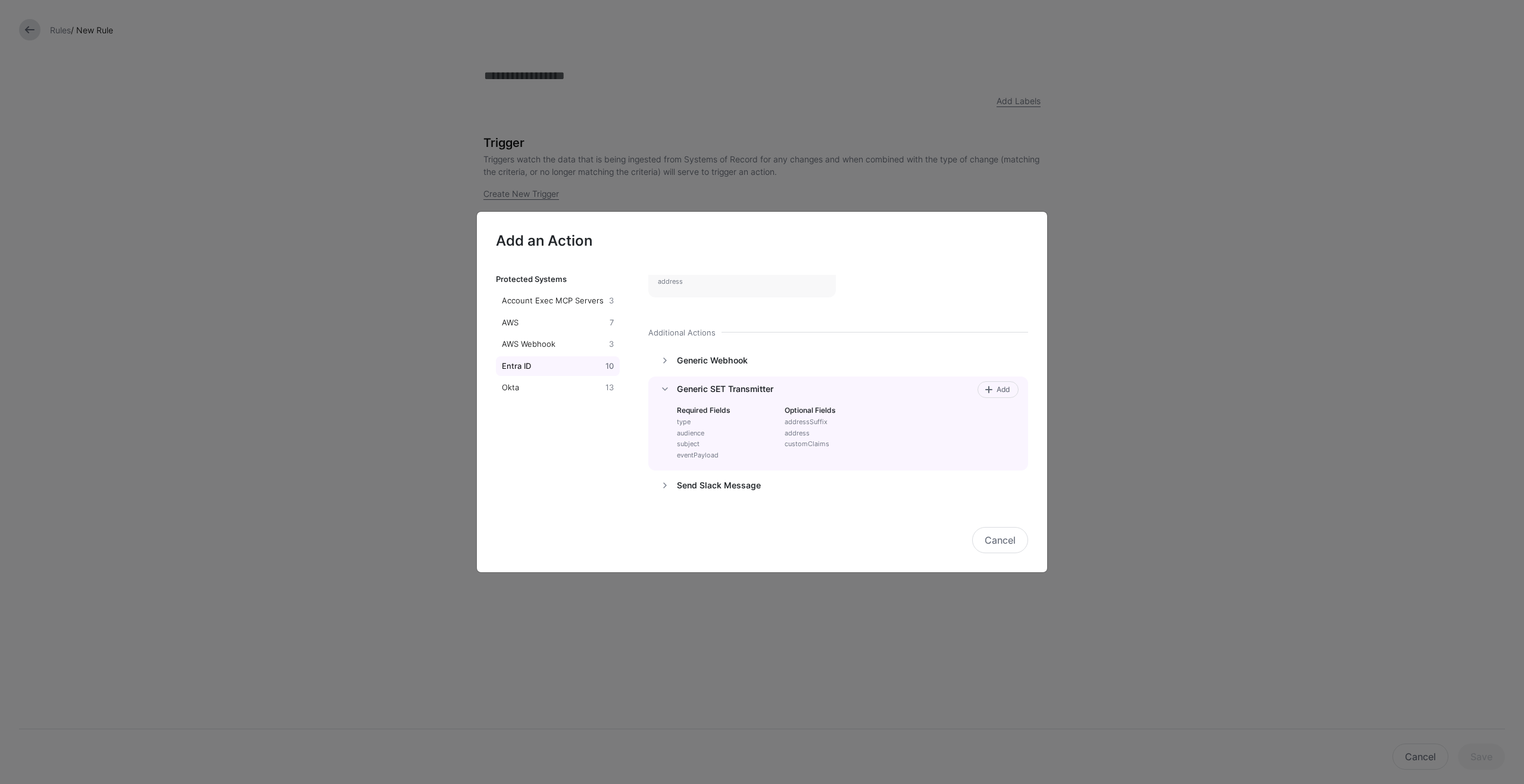
scroll to position [551, 0]
click at [1000, 549] on button "Cancel" at bounding box center [1000, 540] width 56 height 27
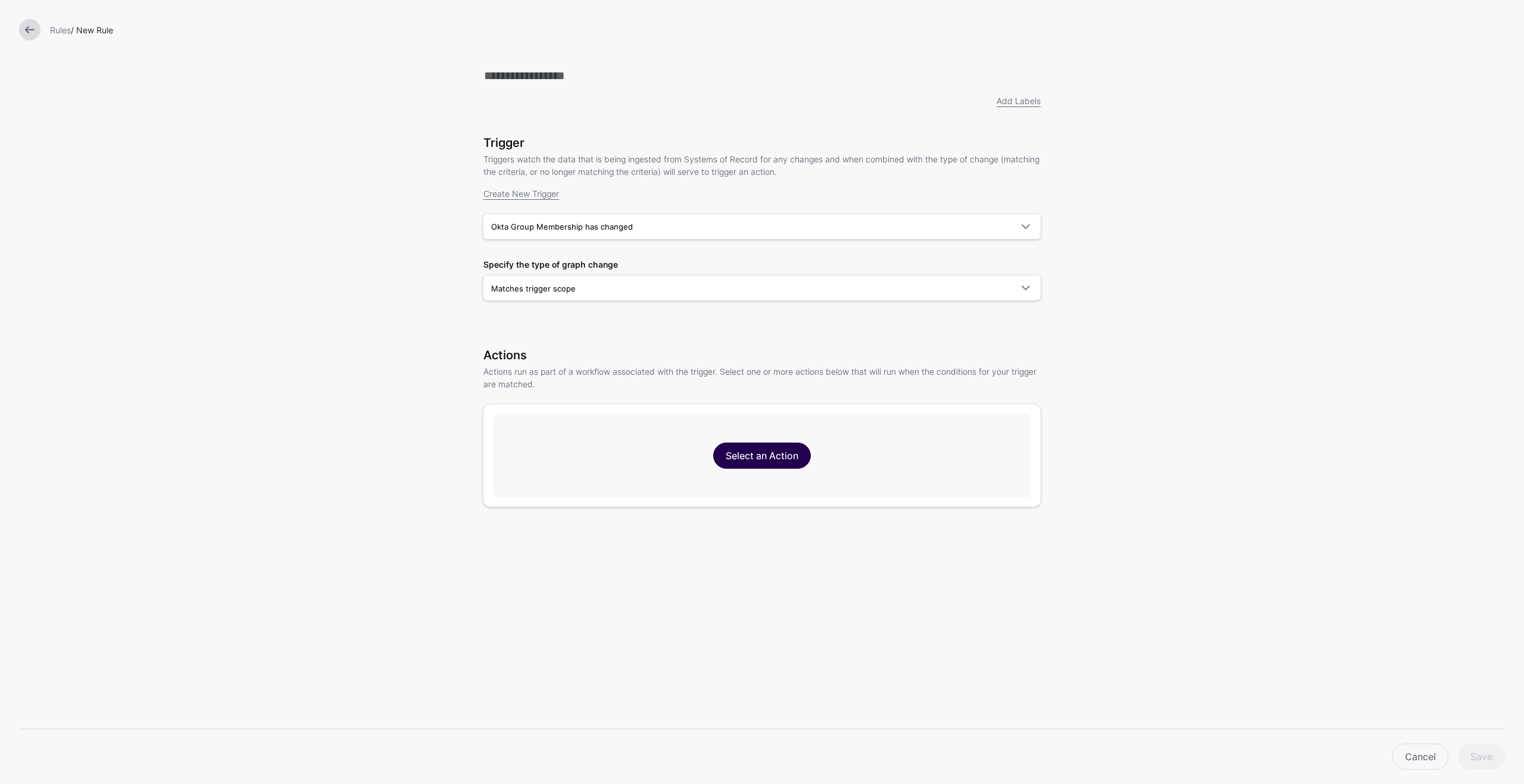
click at [797, 459] on link "Select an Action" at bounding box center [762, 456] width 98 height 27
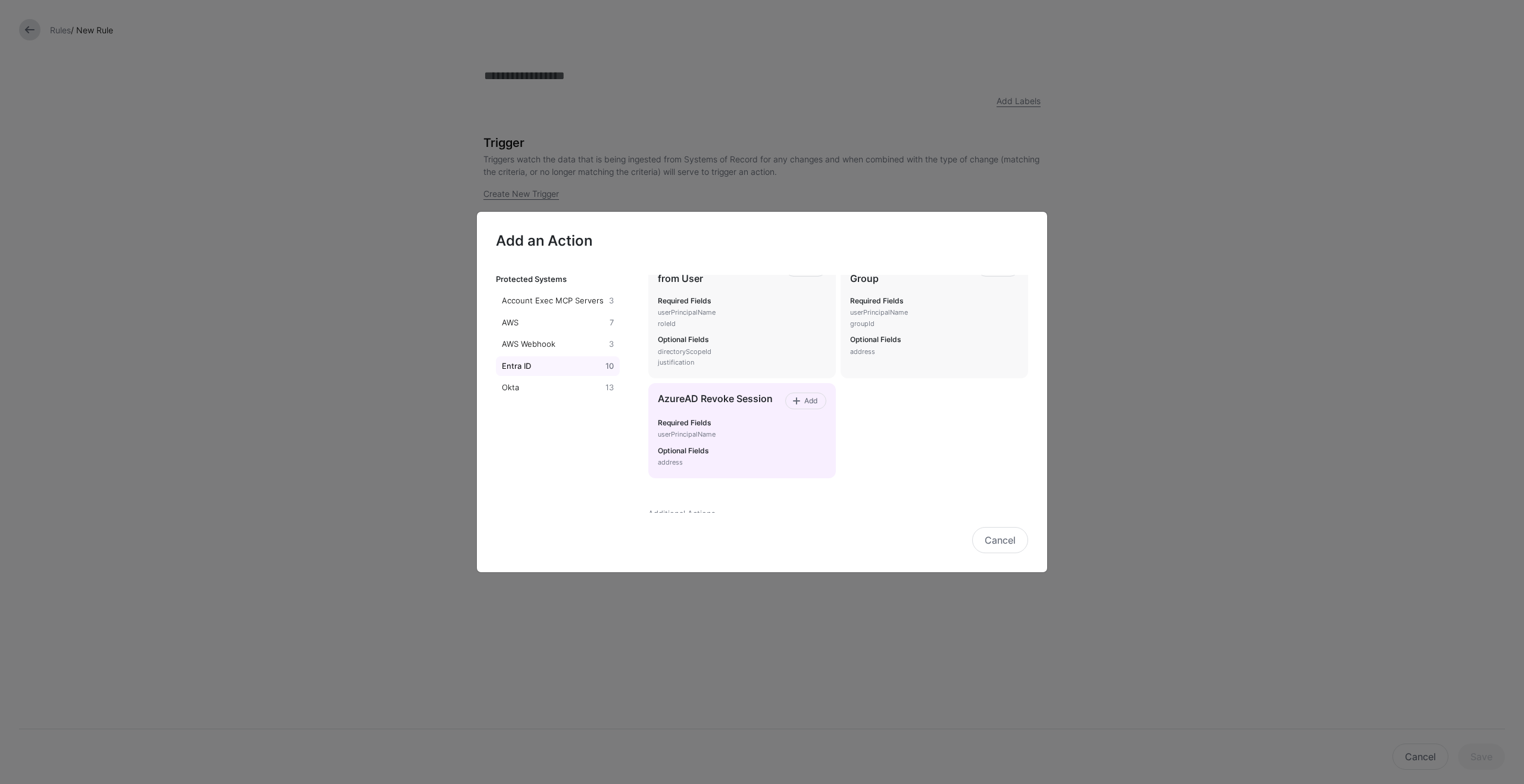
scroll to position [368, 0]
click at [727, 415] on h6 "Required Fields" at bounding box center [742, 417] width 168 height 9
click at [778, 402] on div "AzureAD Revoke Session Add" at bounding box center [742, 396] width 168 height 17
click at [807, 393] on span "Add" at bounding box center [810, 395] width 16 height 10
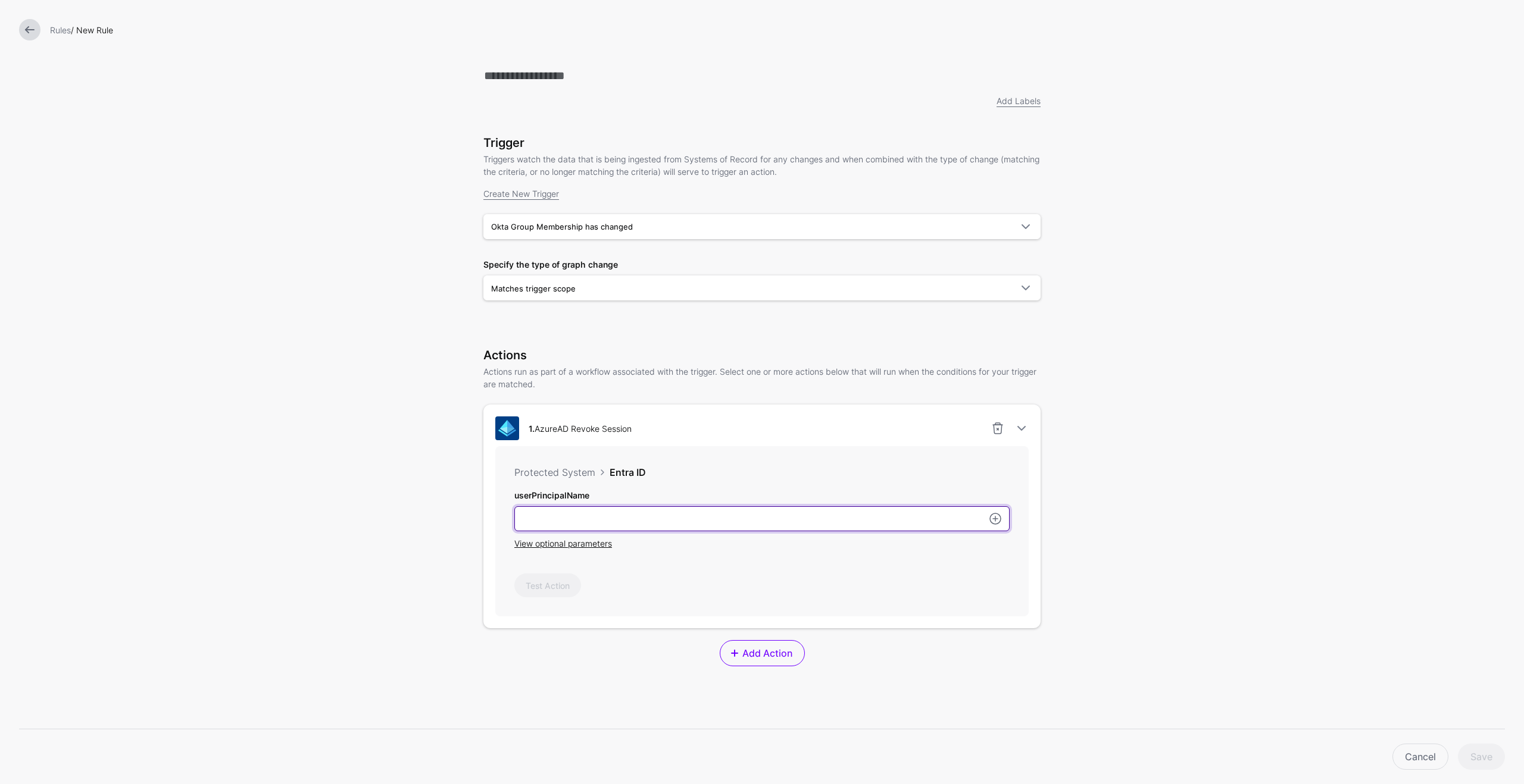
click at [789, 509] on input "userPrincipalName" at bounding box center [762, 519] width 495 height 25
click at [593, 547] on span "View optional parameters" at bounding box center [563, 543] width 98 height 10
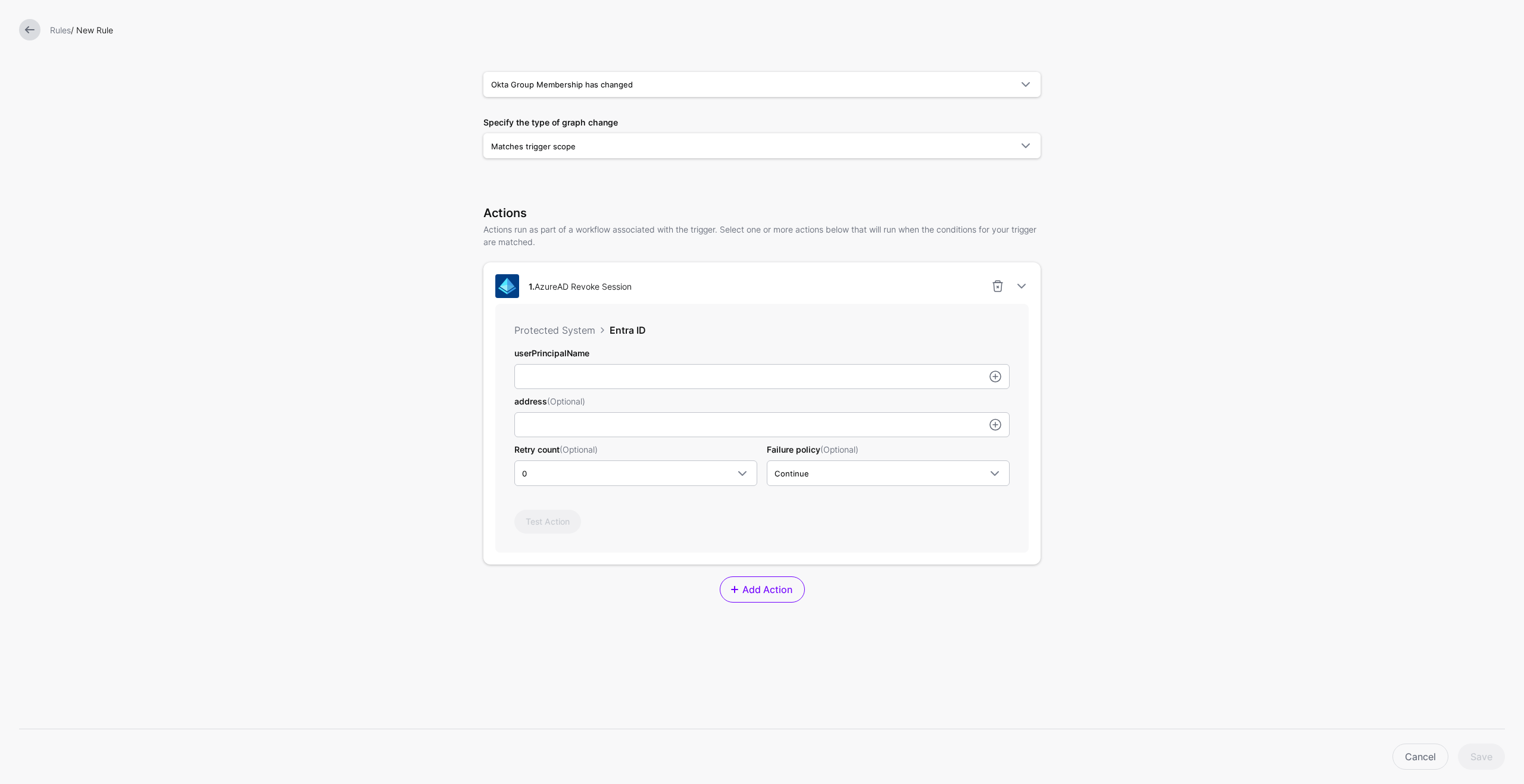
scroll to position [0, 0]
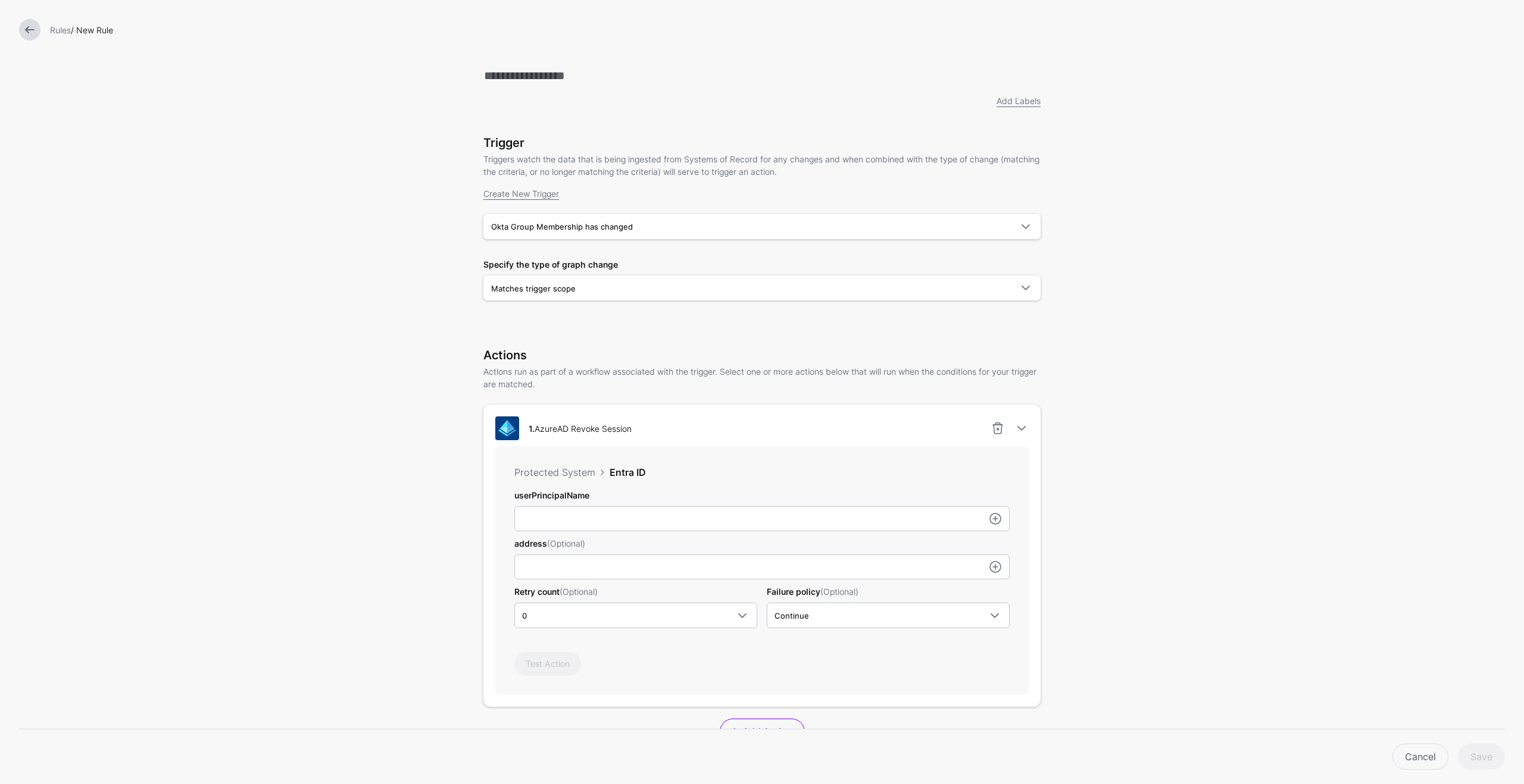
click at [338, 304] on form "Add Labels Trigger Triggers watch the data that is being ingested from Systems …" at bounding box center [762, 503] width 1524 height 1007
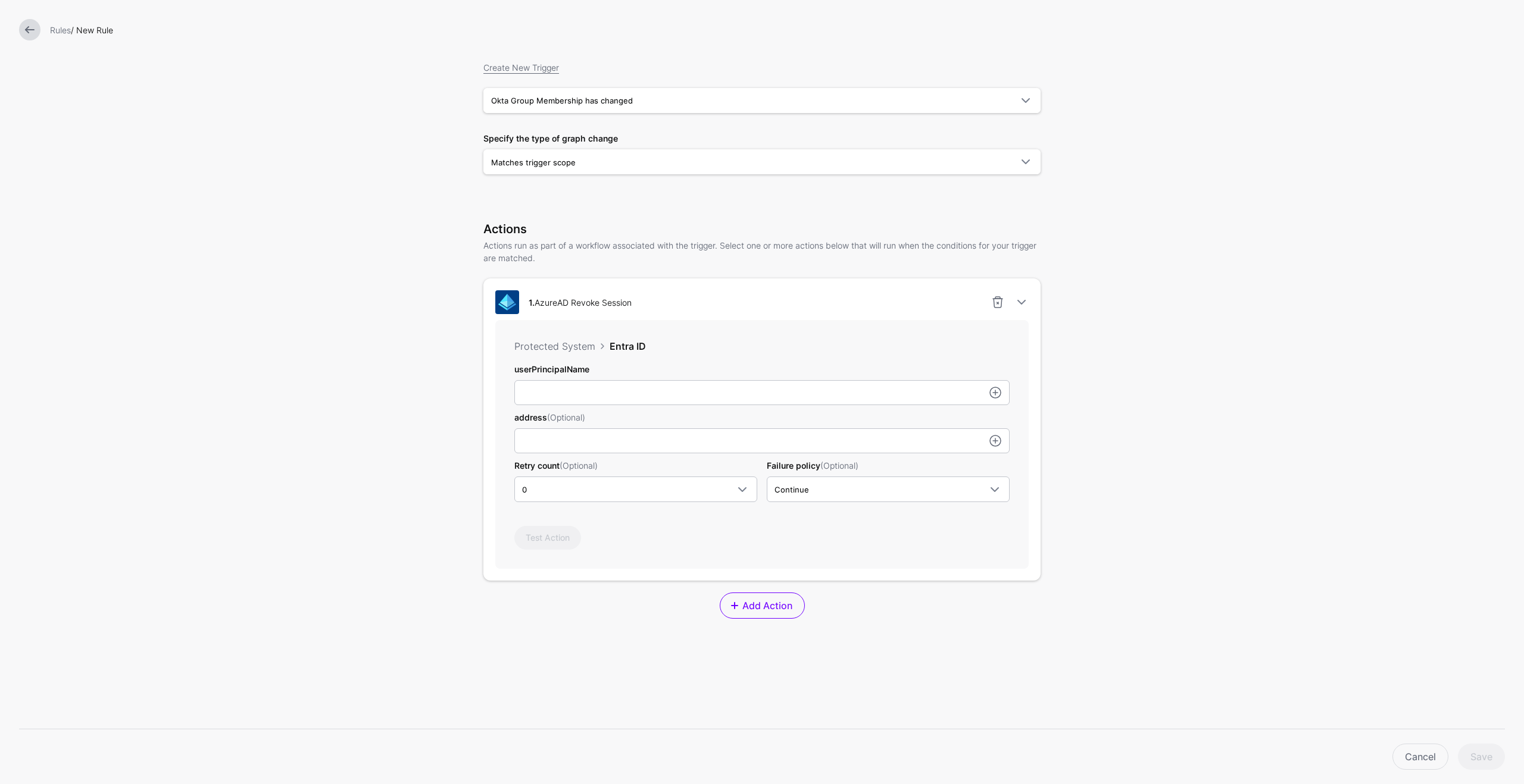
scroll to position [123, 0]
click at [994, 310] on link at bounding box center [998, 305] width 14 height 14
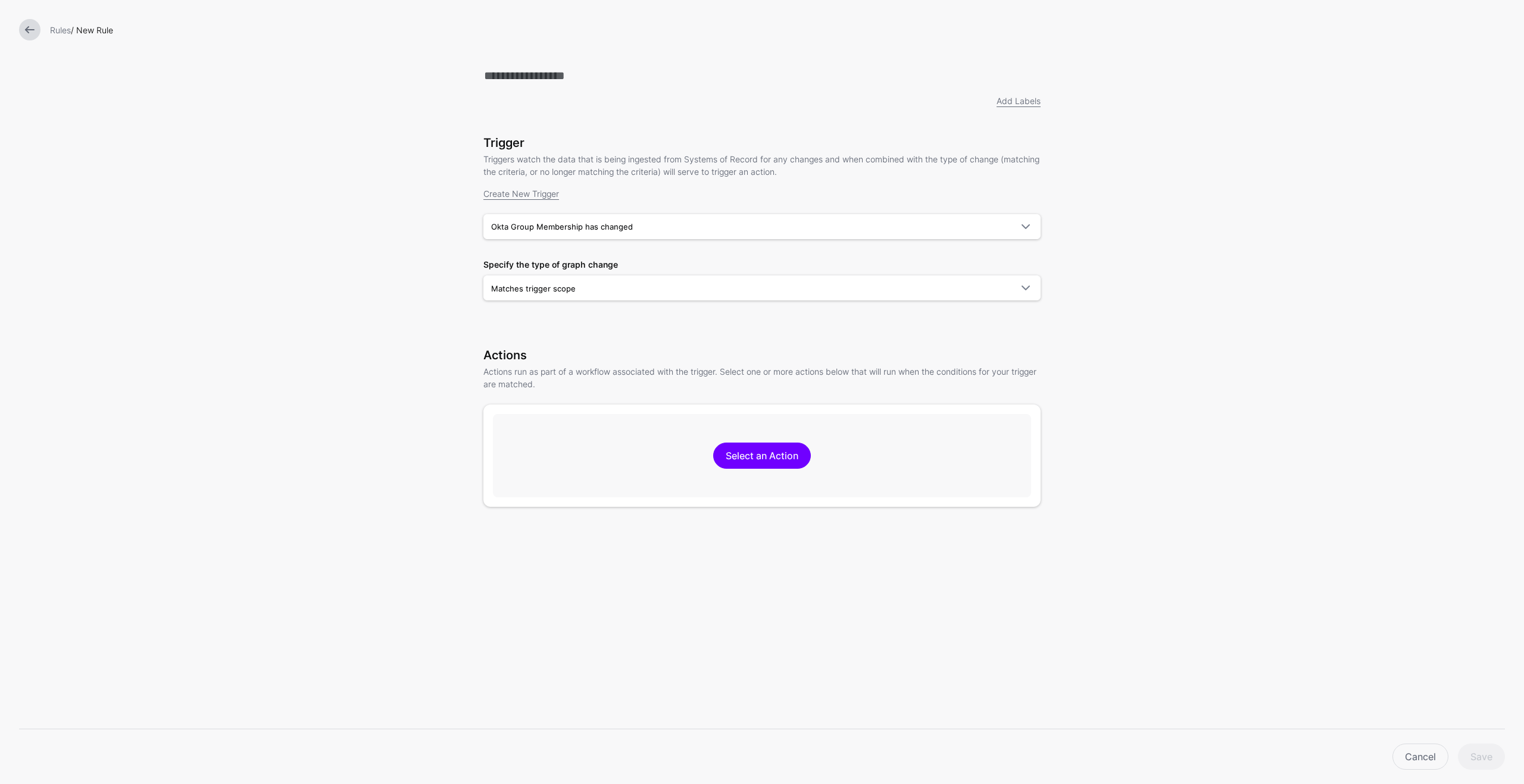
click at [31, 30] on link at bounding box center [30, 29] width 22 height 22
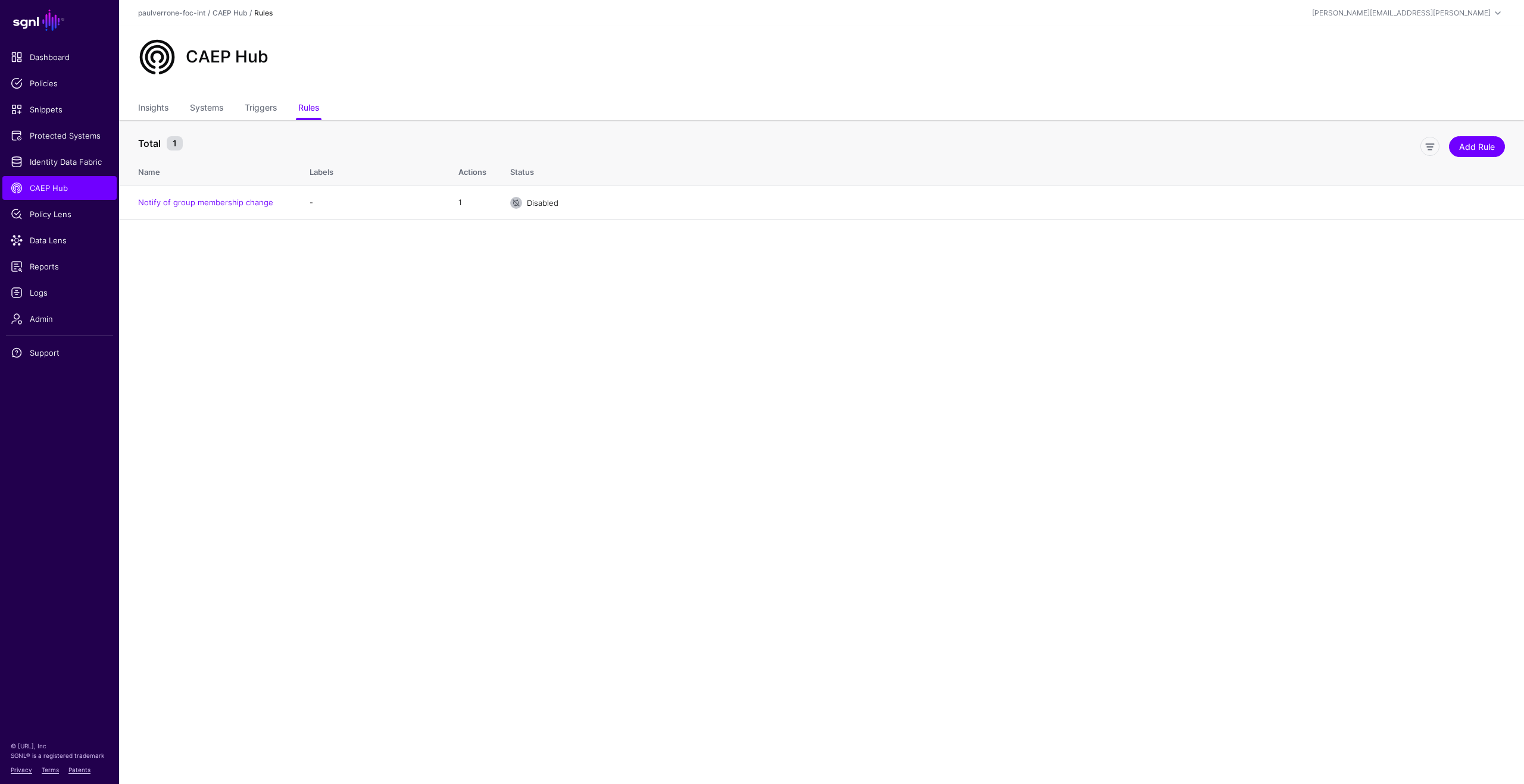
click at [523, 428] on main "SGNL Dashboard Policies Snippets Protected Systems Identity Data Fabric CAEP Hu…" at bounding box center [762, 392] width 1524 height 784
click at [500, 340] on main "SGNL Dashboard Policies Snippets Protected Systems Identity Data Fabric CAEP Hu…" at bounding box center [762, 392] width 1524 height 784
